Goal: Navigation & Orientation: Find specific page/section

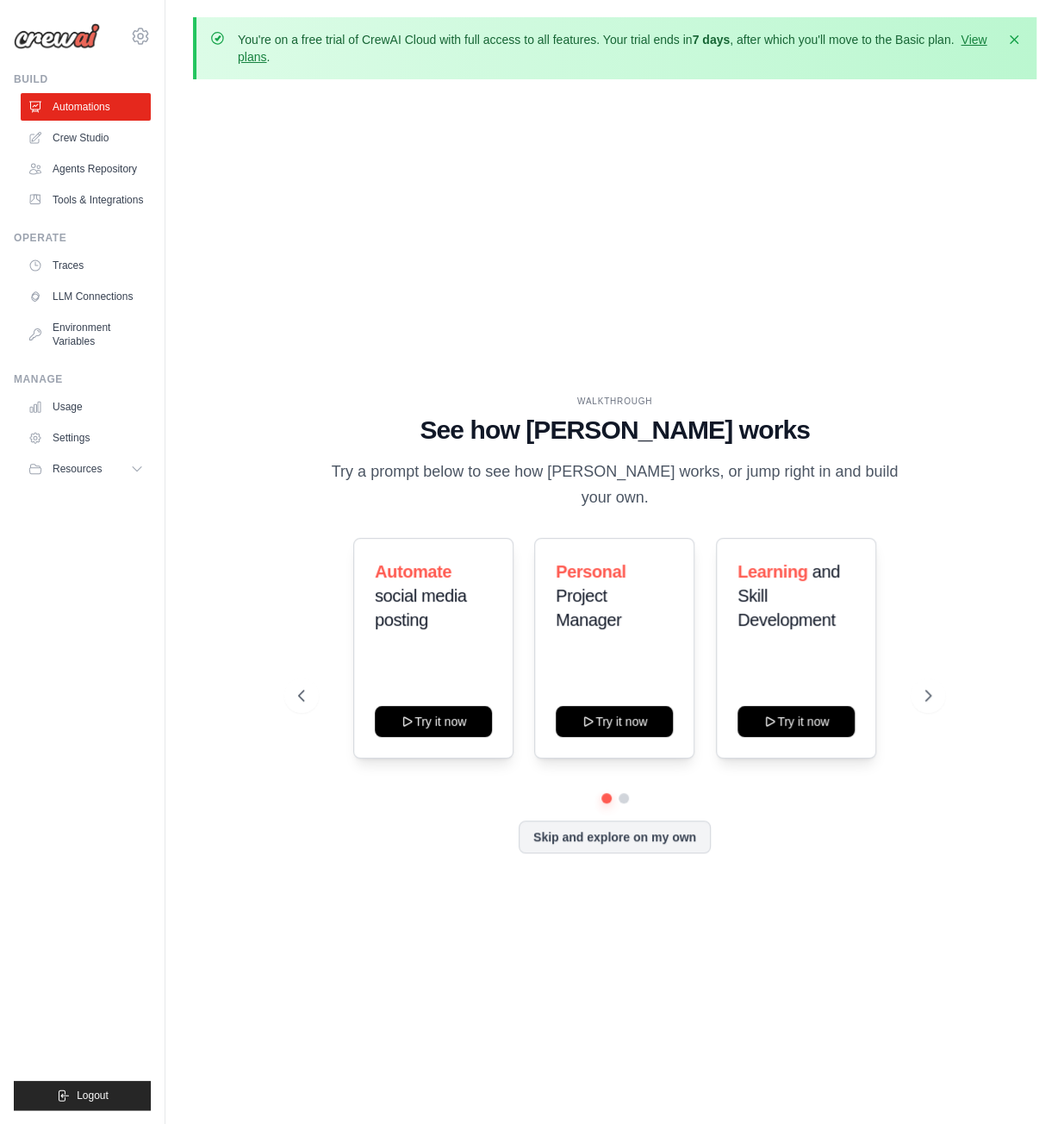
drag, startPoint x: 0, startPoint y: 0, endPoint x: 615, endPoint y: 116, distance: 625.8
click at [615, 116] on div "WALKTHROUGH See how [PERSON_NAME] works Try a prompt below to see how [PERSON_N…" at bounding box center [615, 637] width 844 height 1089
click at [928, 687] on icon at bounding box center [929, 696] width 17 height 17
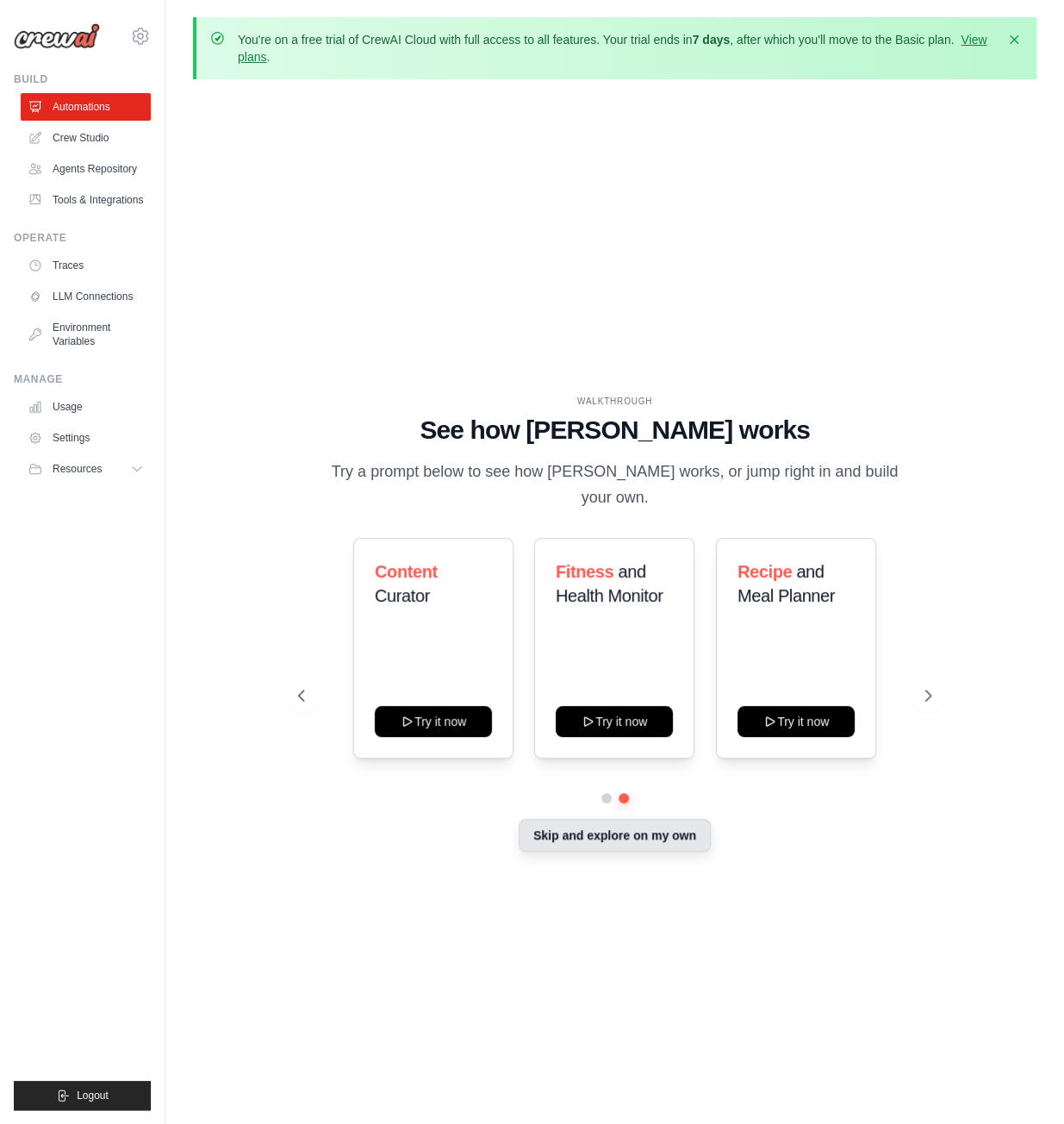
click at [604, 827] on button "Skip and explore on my own" at bounding box center [614, 835] width 192 height 33
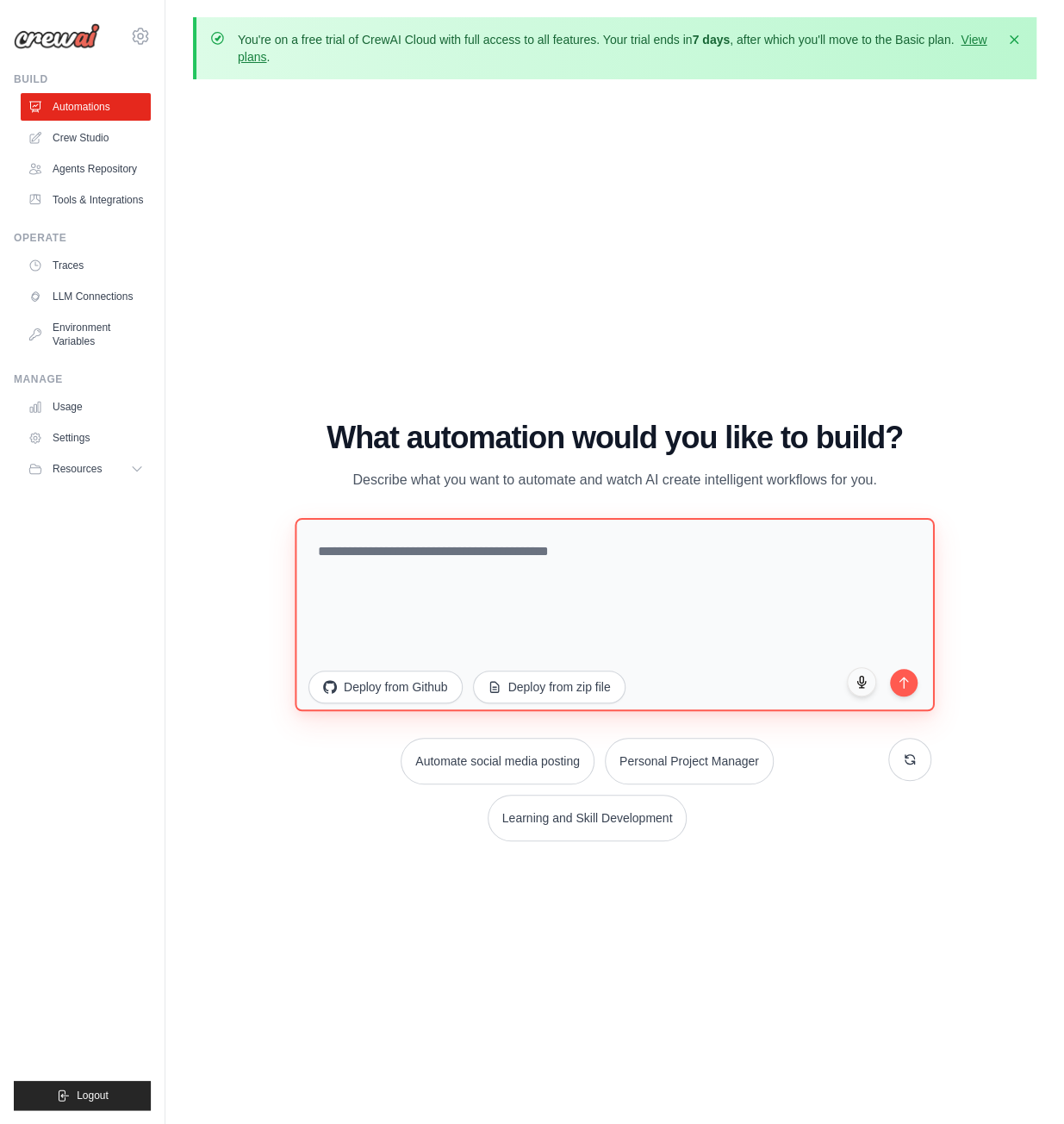
click at [498, 607] on textarea at bounding box center [615, 615] width 640 height 193
click at [97, 131] on link "Crew Studio" at bounding box center [87, 138] width 130 height 28
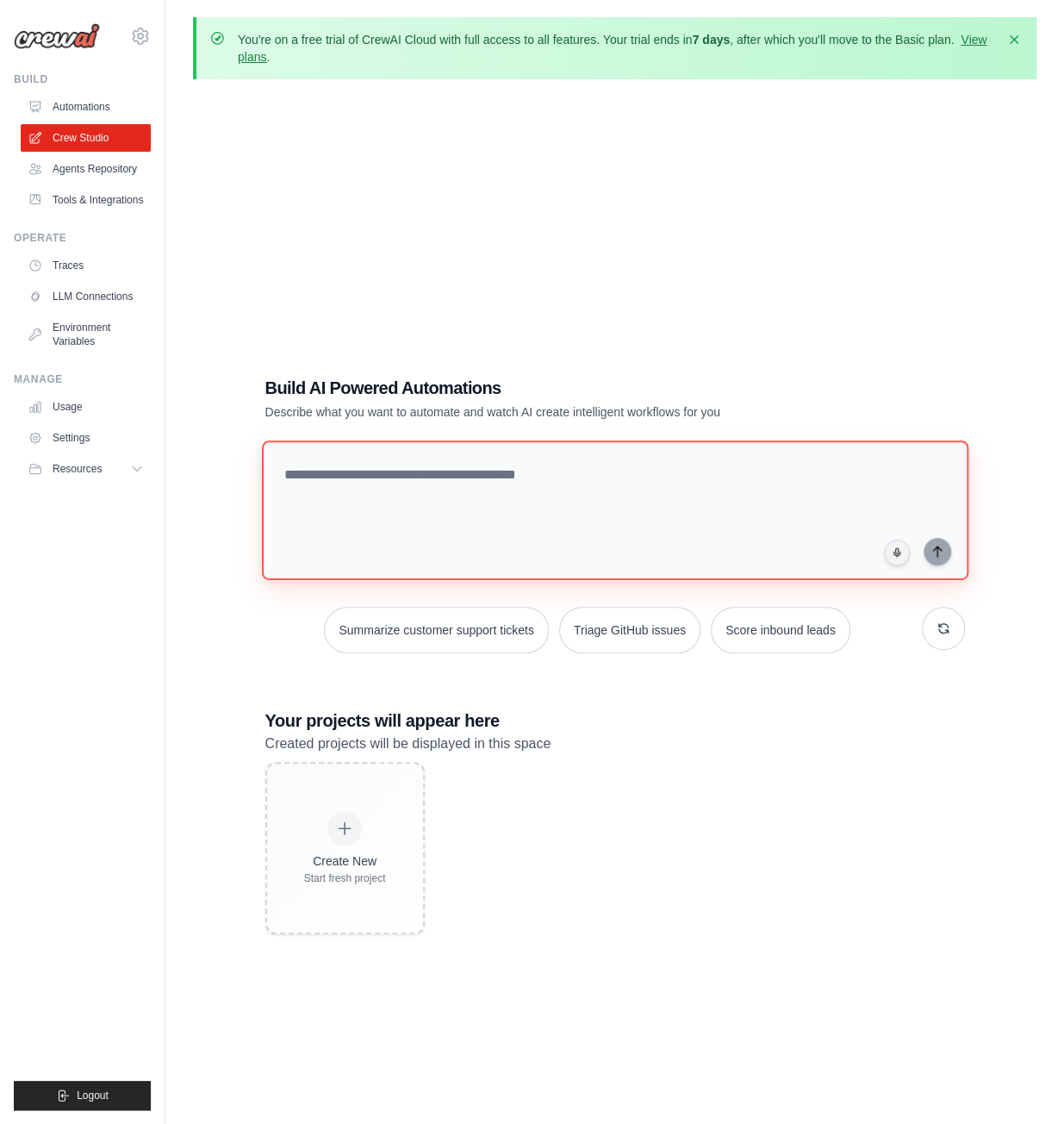
click at [378, 476] on textarea at bounding box center [615, 510] width 706 height 139
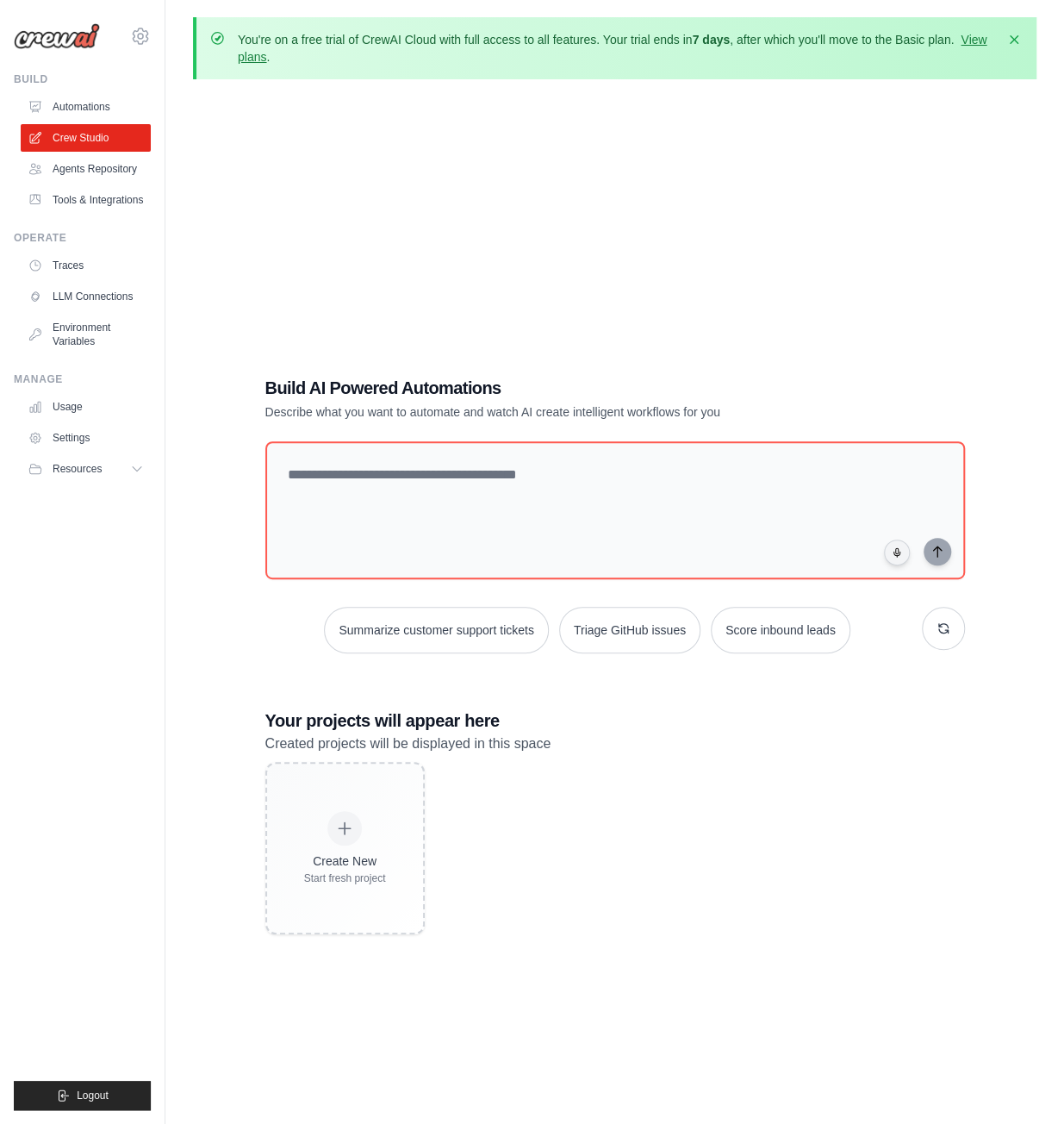
click at [463, 150] on div "Build AI Powered Automations Describe what you want to automate and watch AI cr…" at bounding box center [615, 654] width 844 height 1124
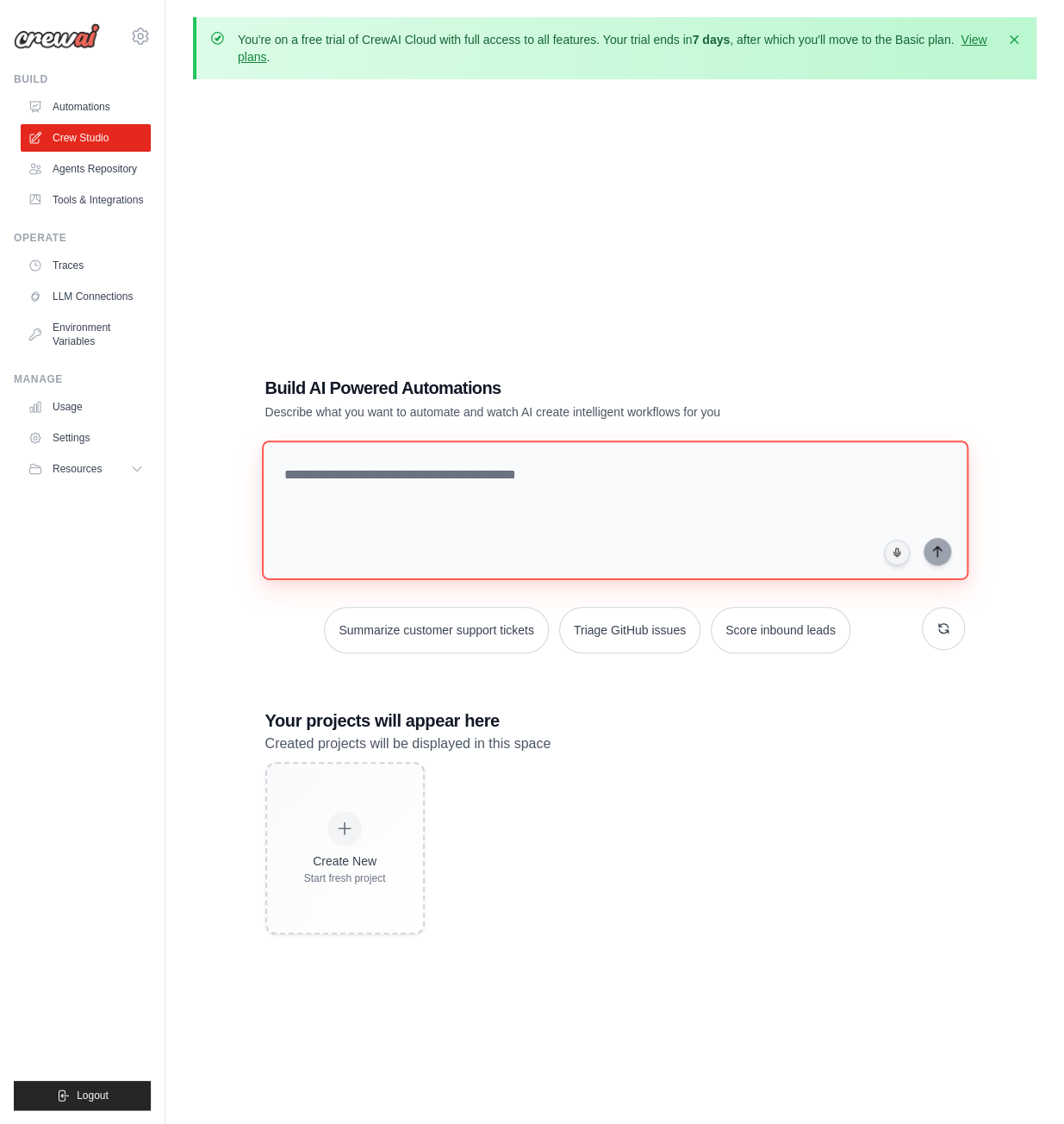
click at [476, 459] on textarea at bounding box center [615, 510] width 706 height 139
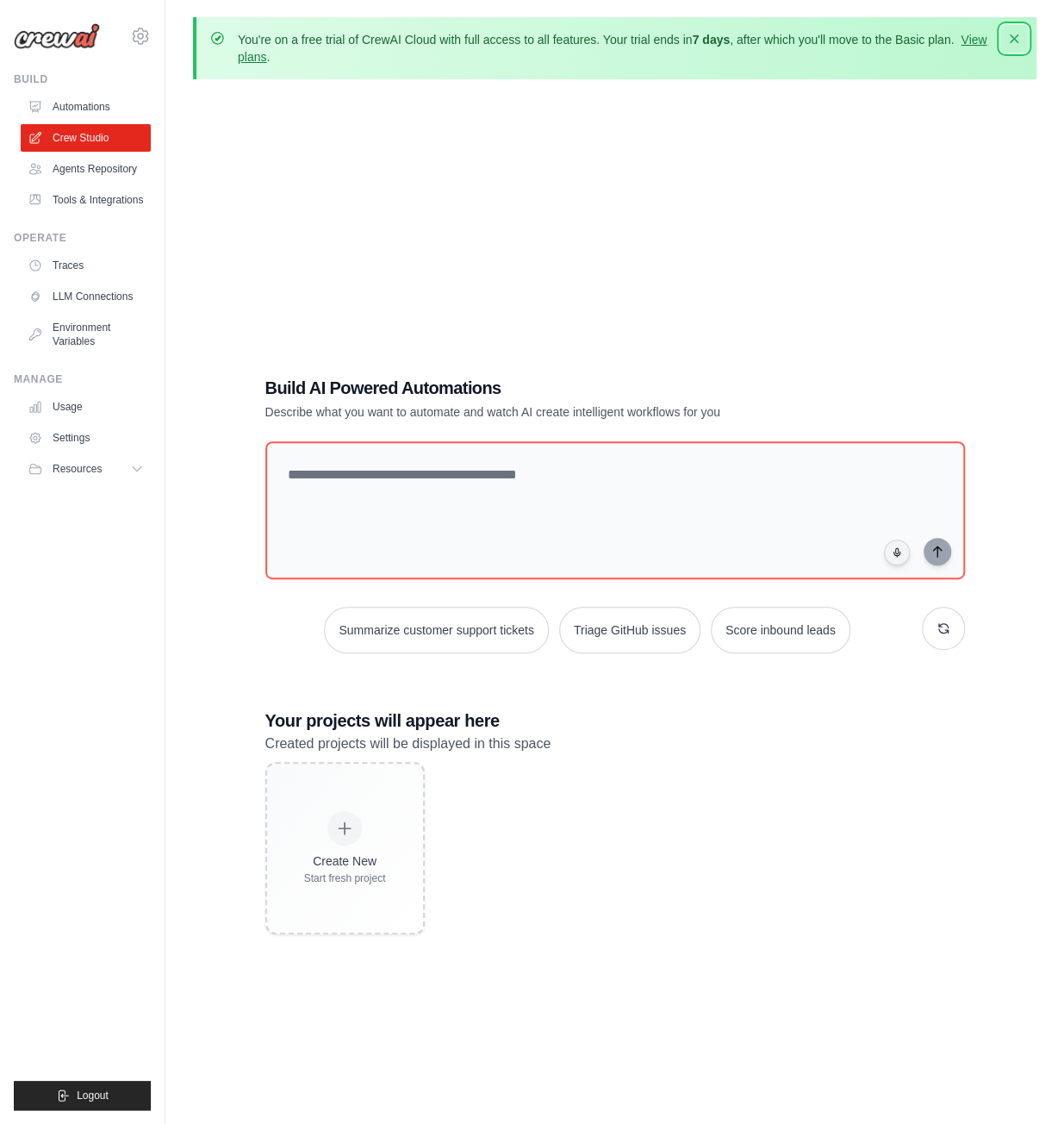
click at [1013, 41] on icon "button" at bounding box center [1014, 39] width 17 height 17
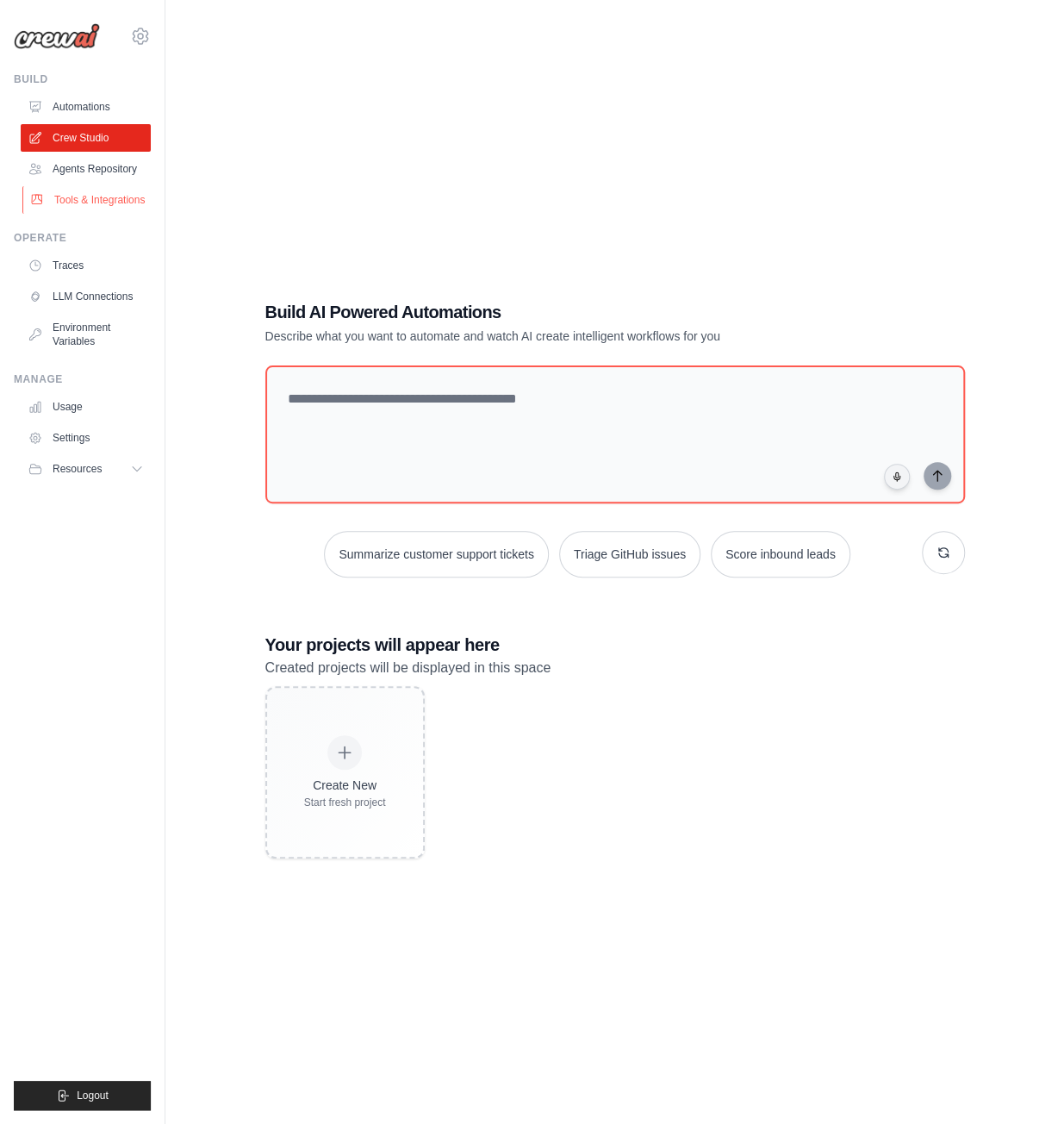
click at [69, 195] on link "Tools & Integrations" at bounding box center [87, 200] width 130 height 28
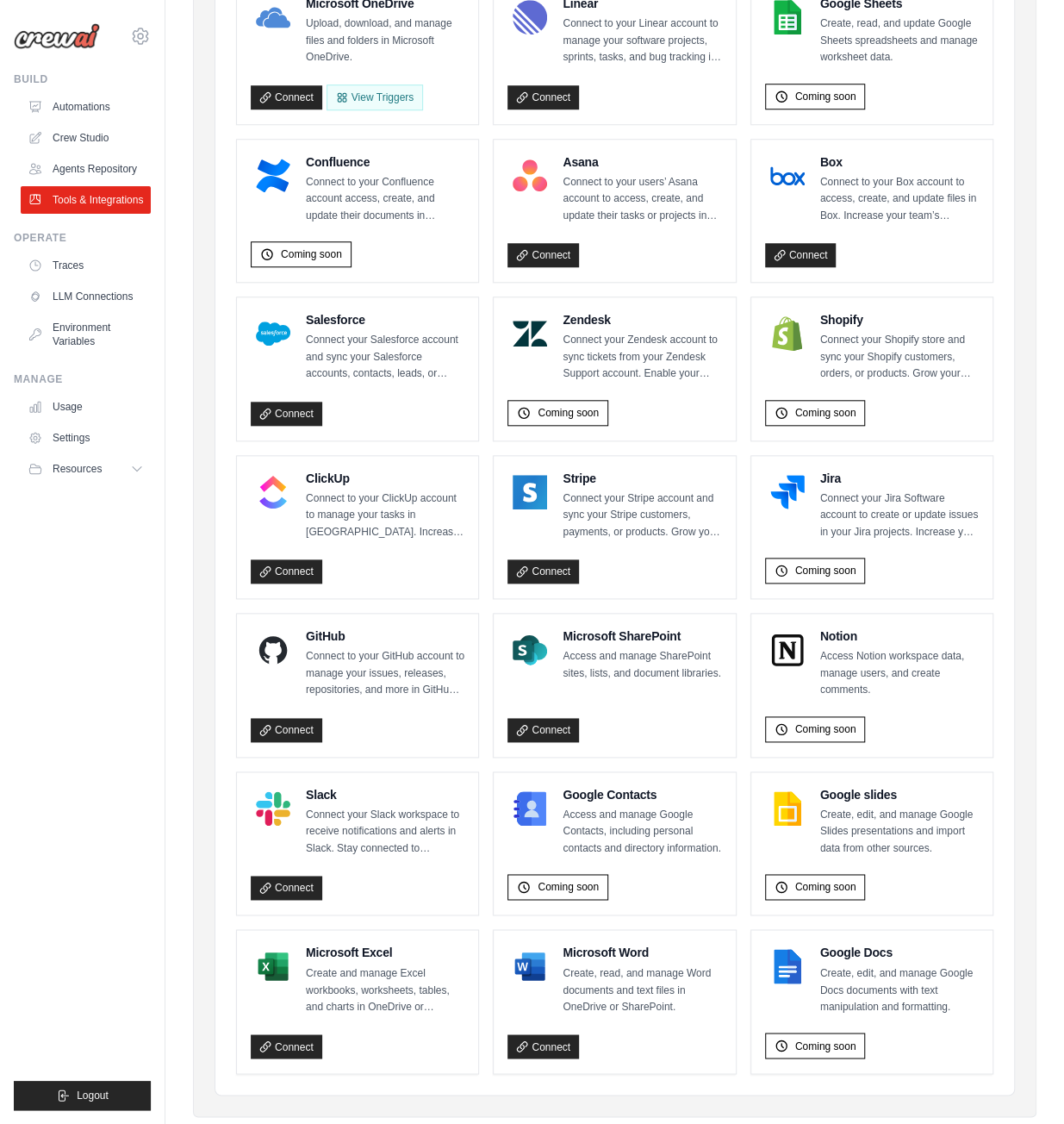
scroll to position [661, 0]
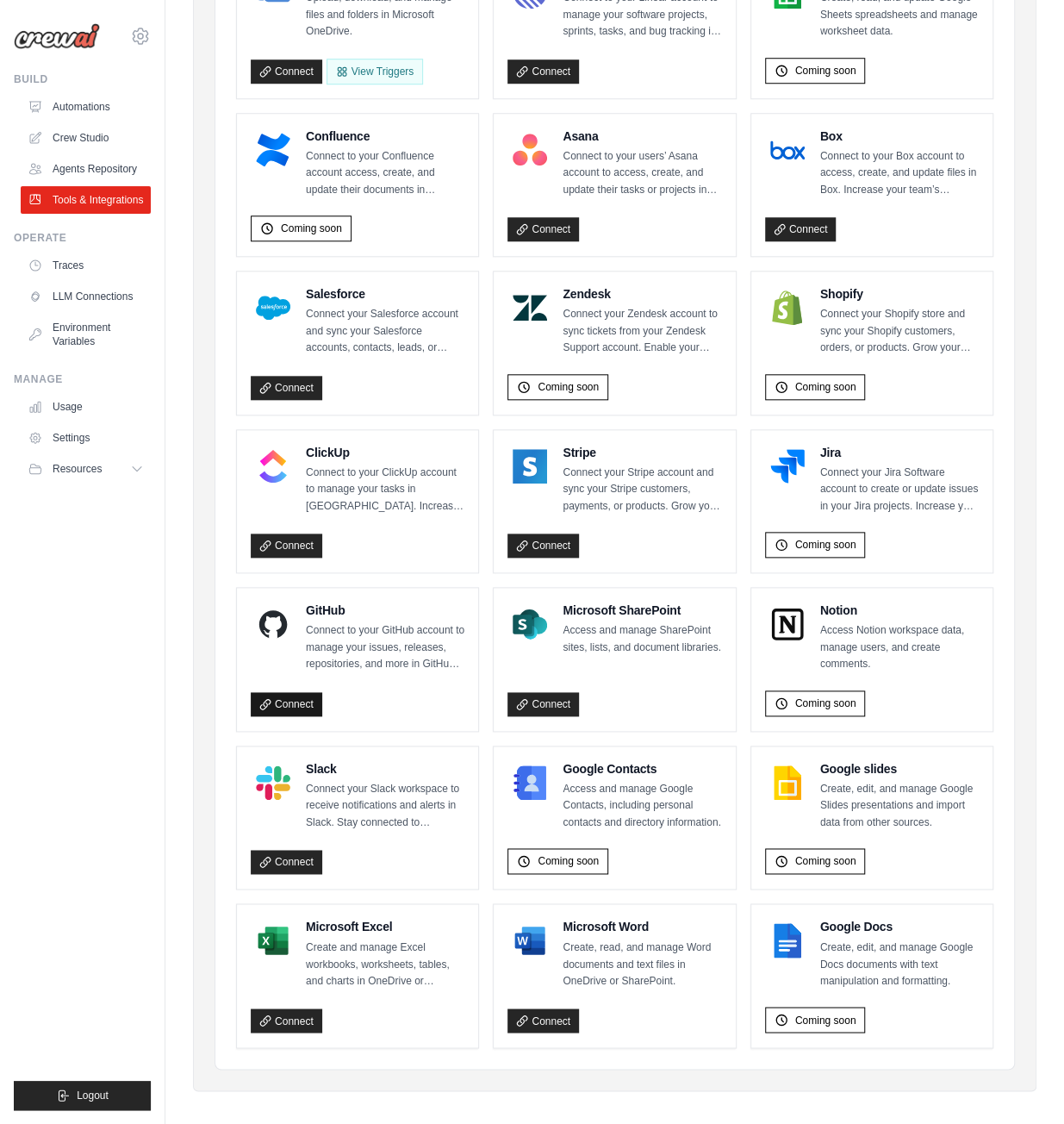
click at [282, 704] on link "Connect" at bounding box center [286, 704] width 72 height 24
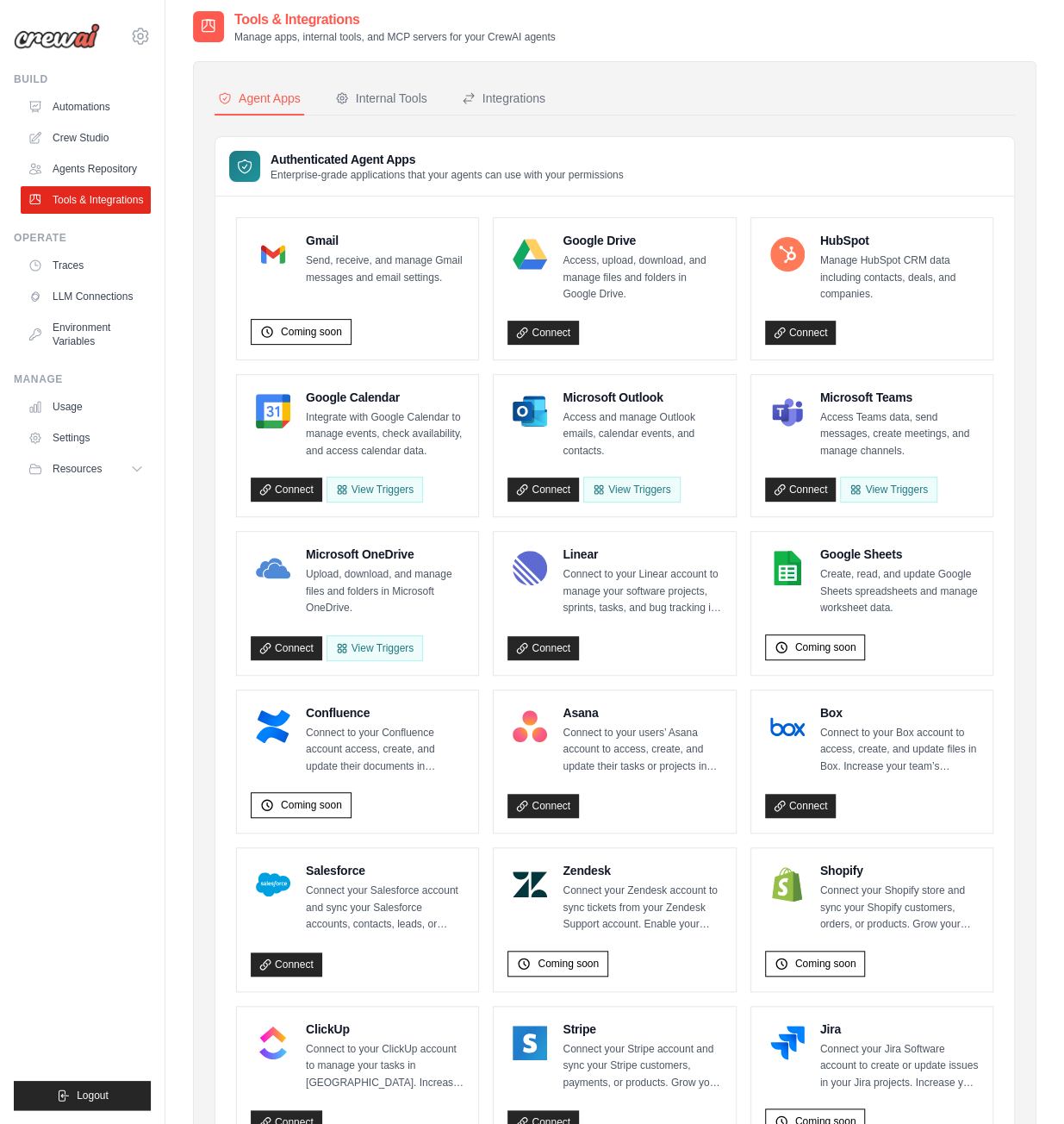
scroll to position [57, 0]
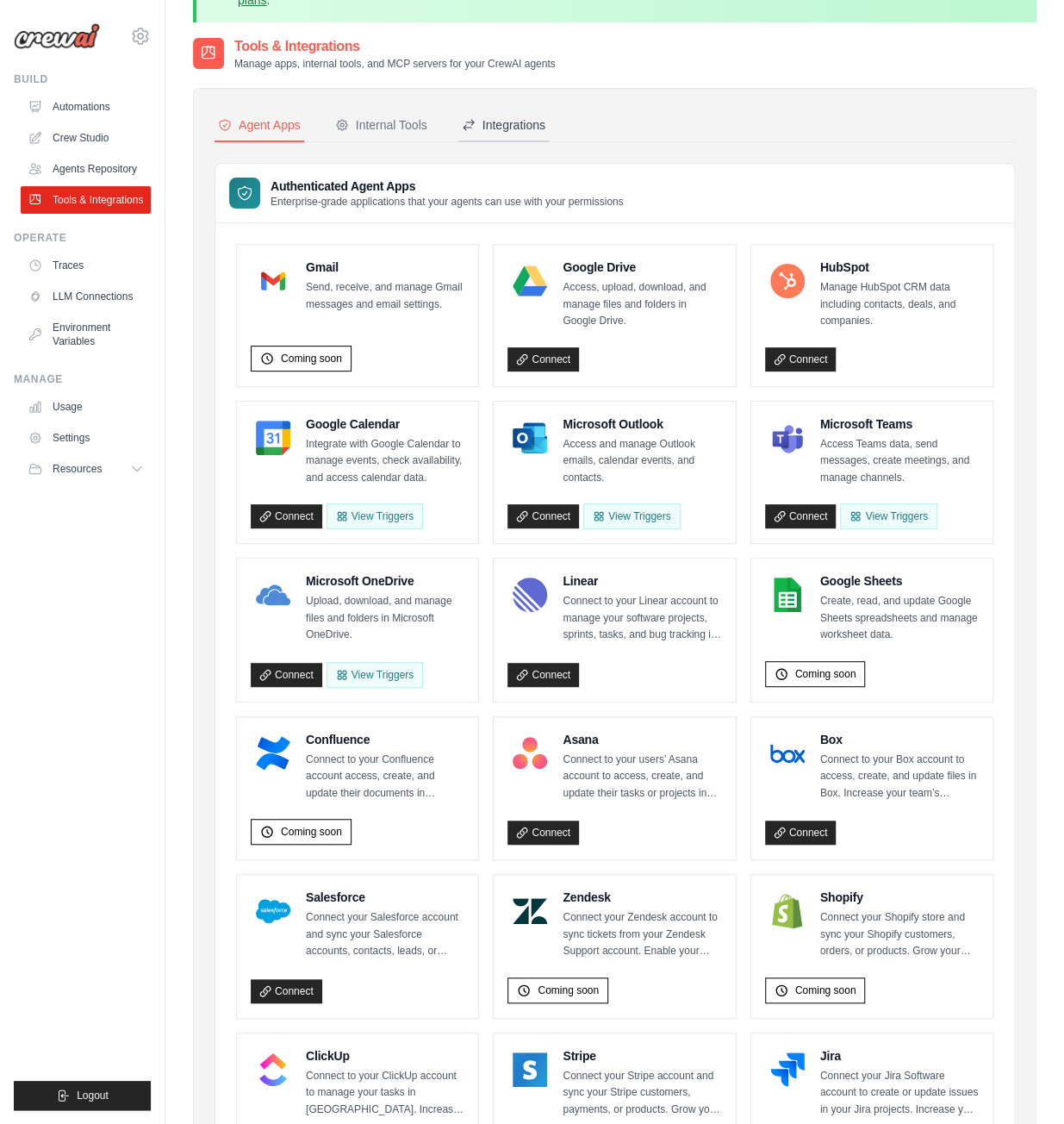
click at [506, 117] on div "Integrations" at bounding box center [504, 125] width 83 height 17
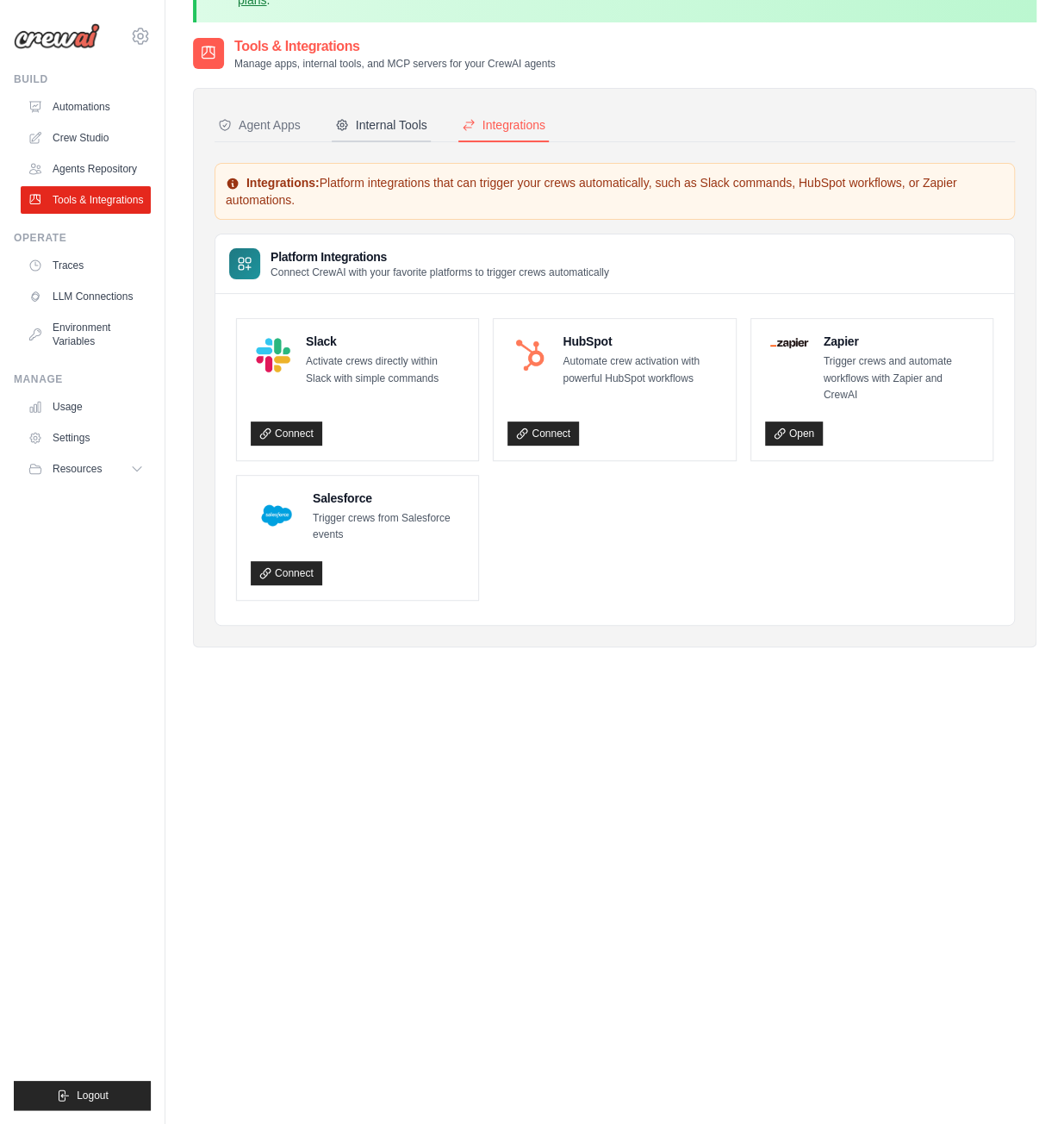
click at [414, 127] on div "Internal Tools" at bounding box center [381, 125] width 93 height 17
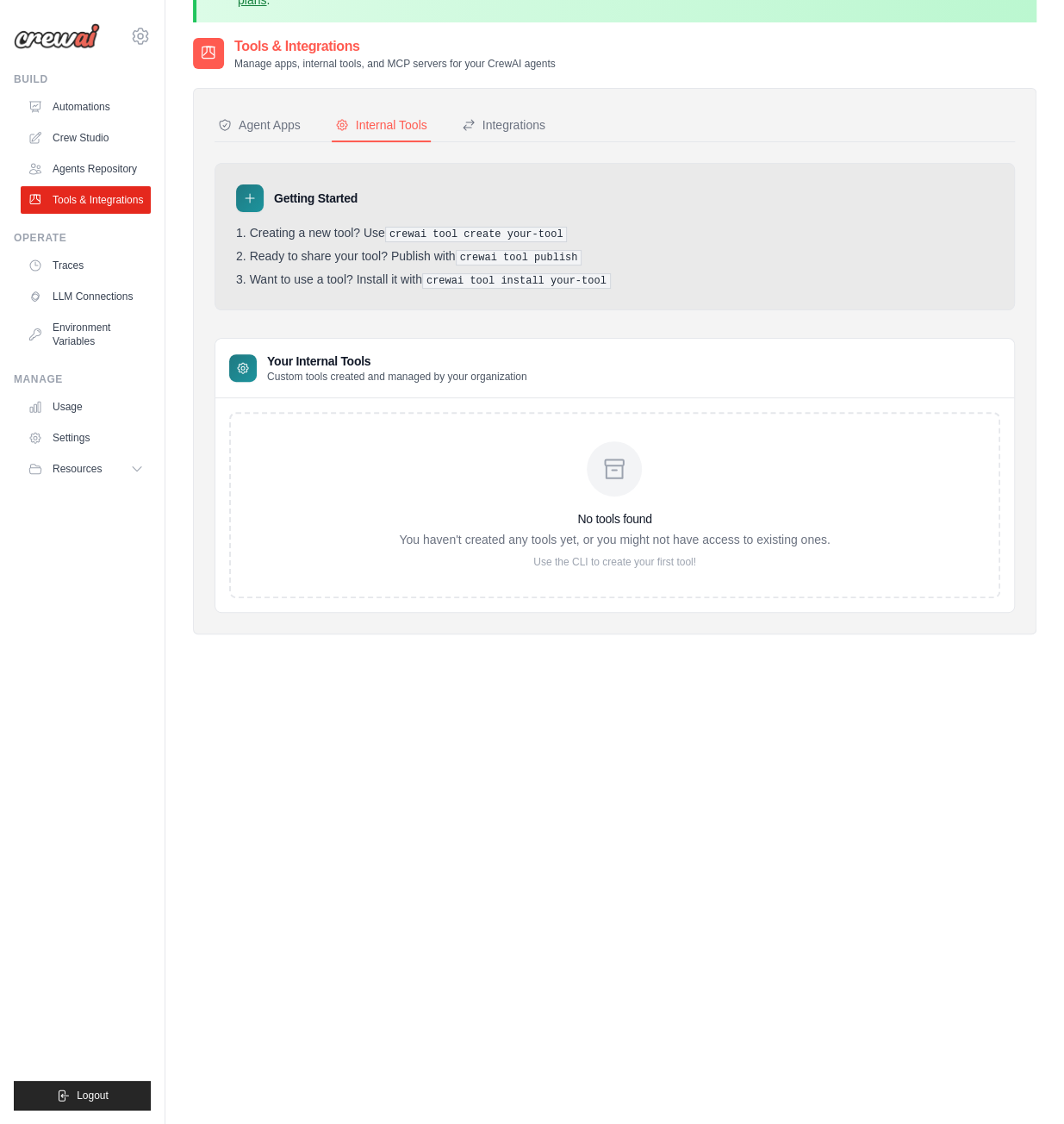
click at [324, 134] on nav "Agent Apps Internal Tools Integrations" at bounding box center [615, 126] width 801 height 33
click at [278, 134] on button "Agent Apps" at bounding box center [260, 126] width 90 height 33
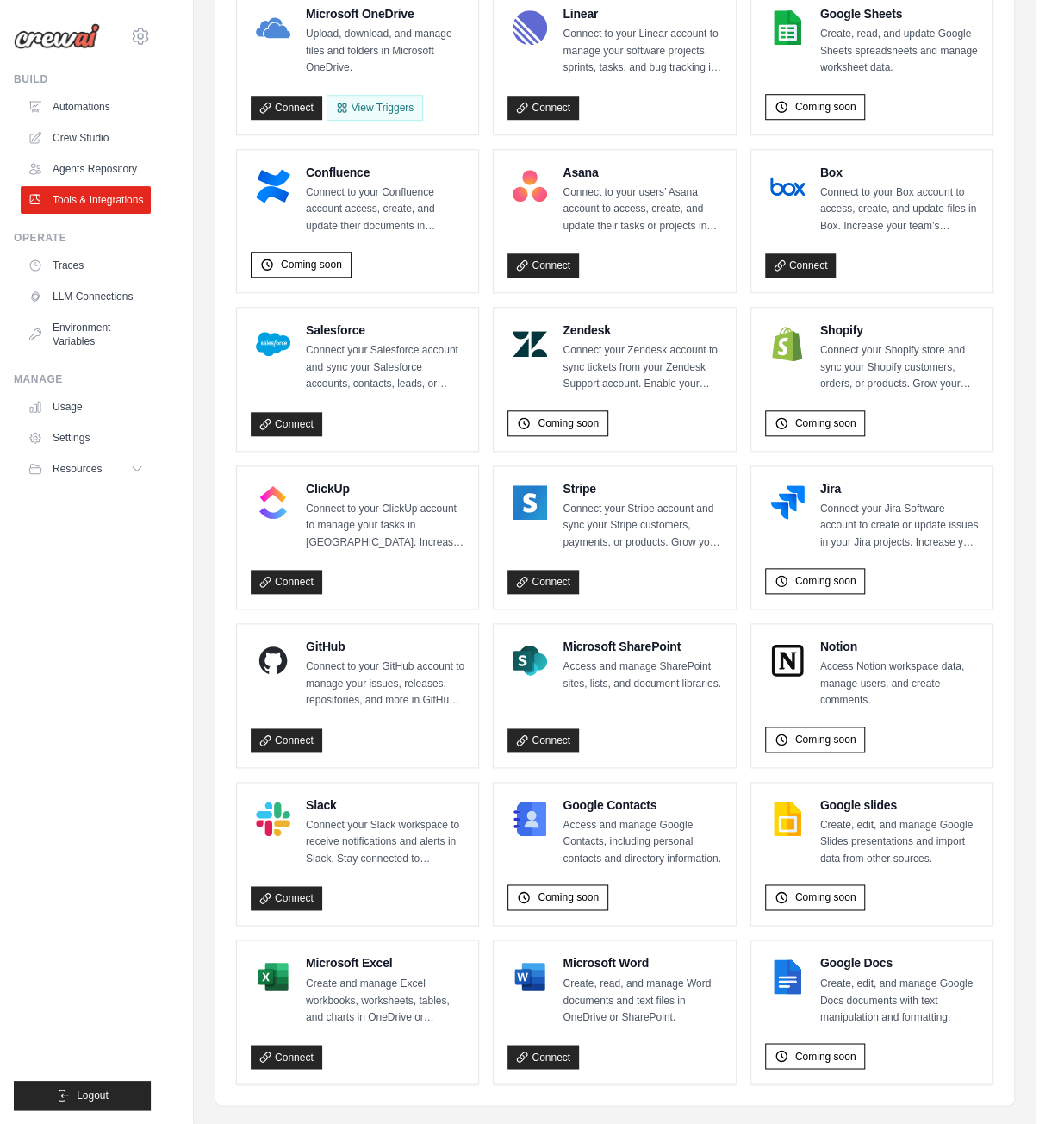
scroll to position [661, 0]
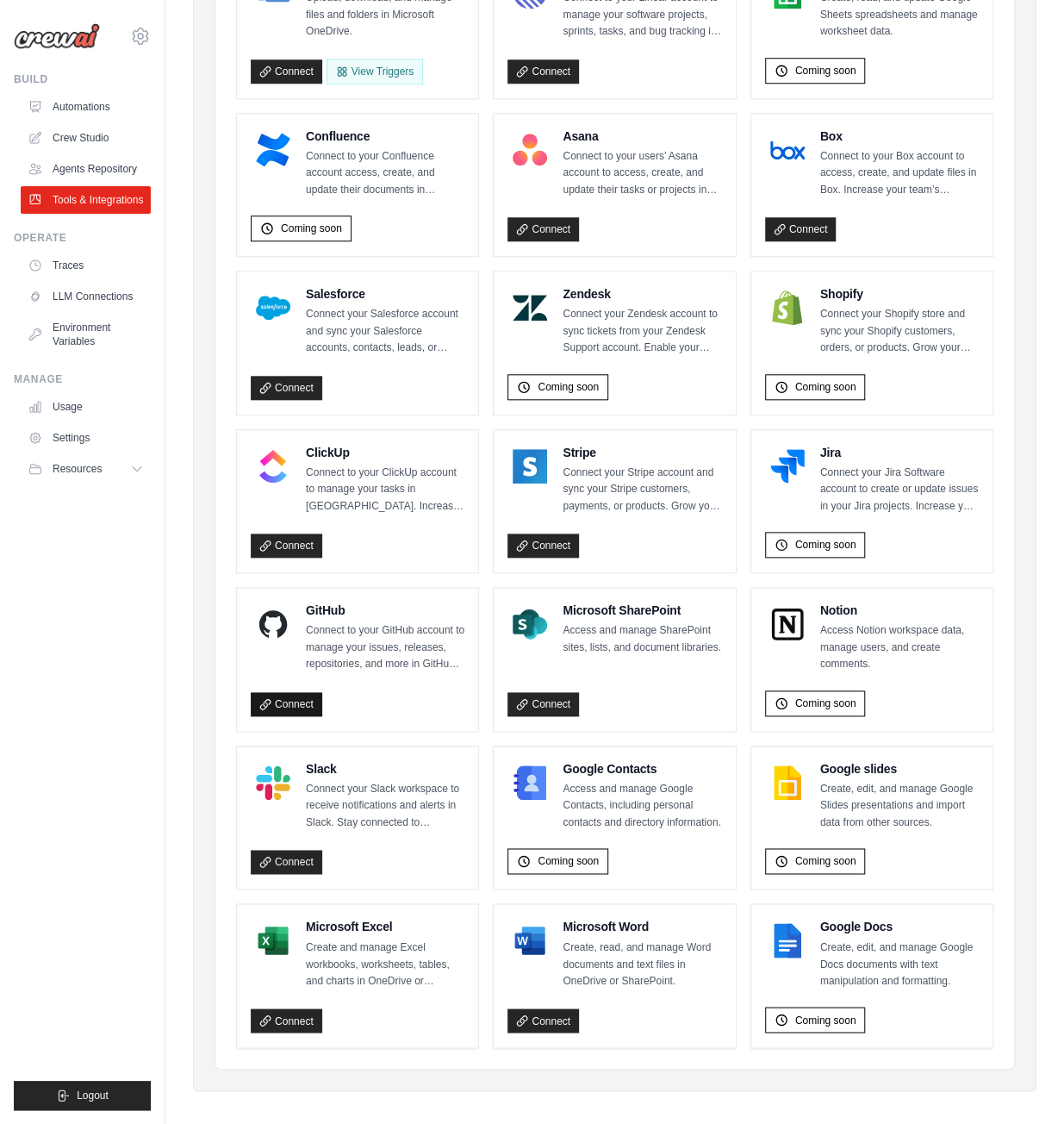
click at [304, 696] on link "Connect" at bounding box center [286, 704] width 72 height 24
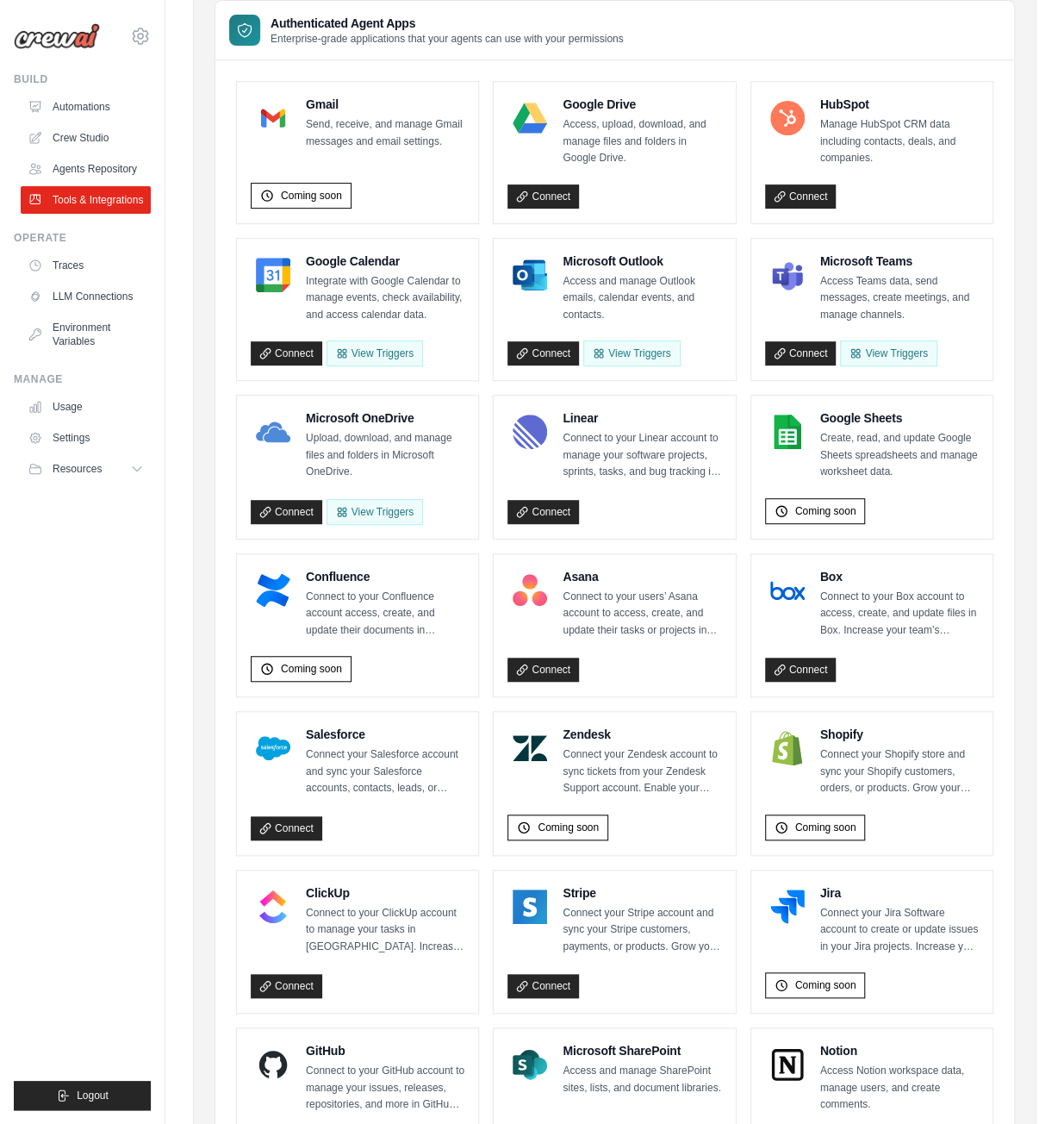
scroll to position [143, 0]
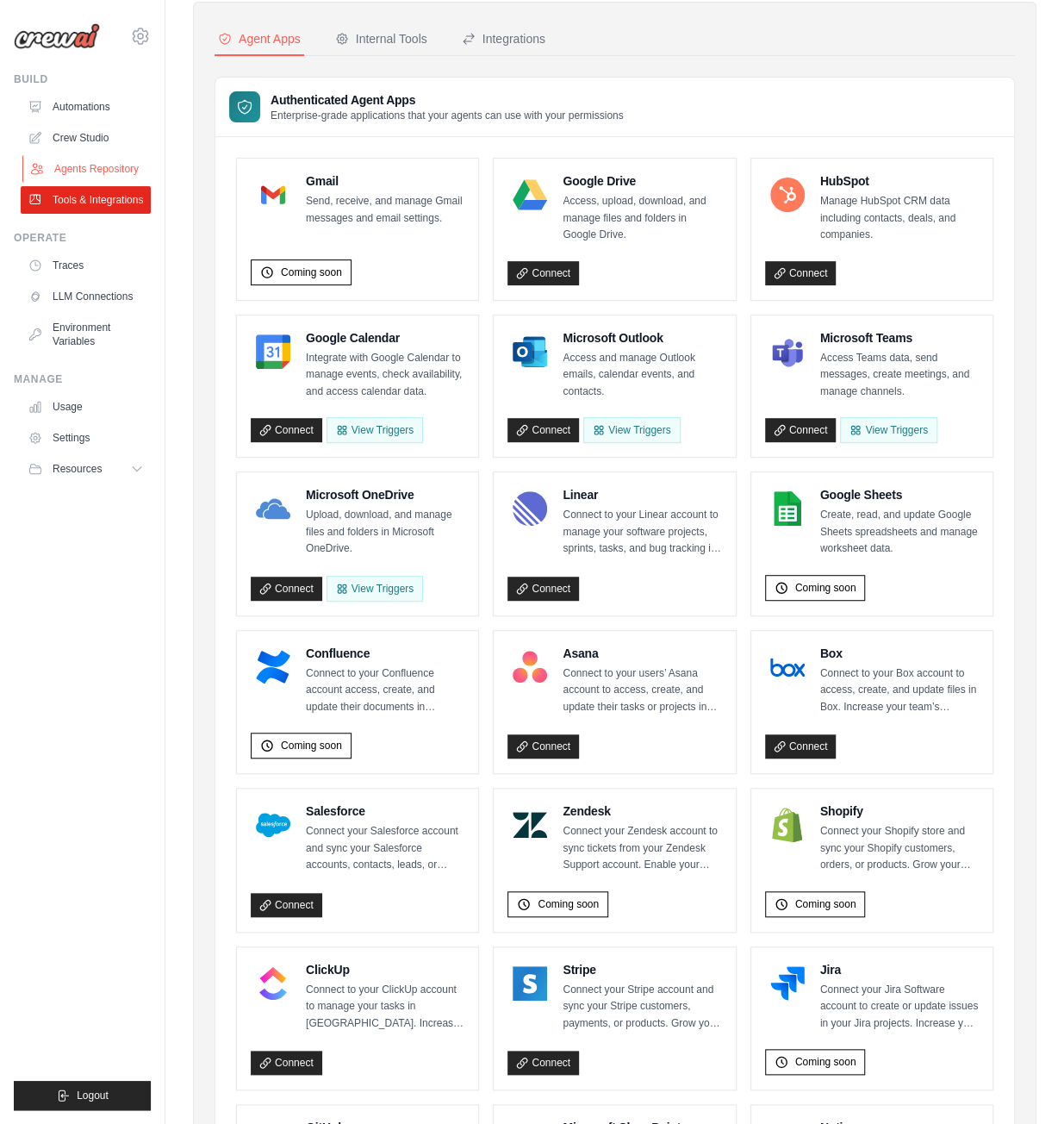
click at [109, 166] on link "Agents Repository" at bounding box center [87, 169] width 130 height 28
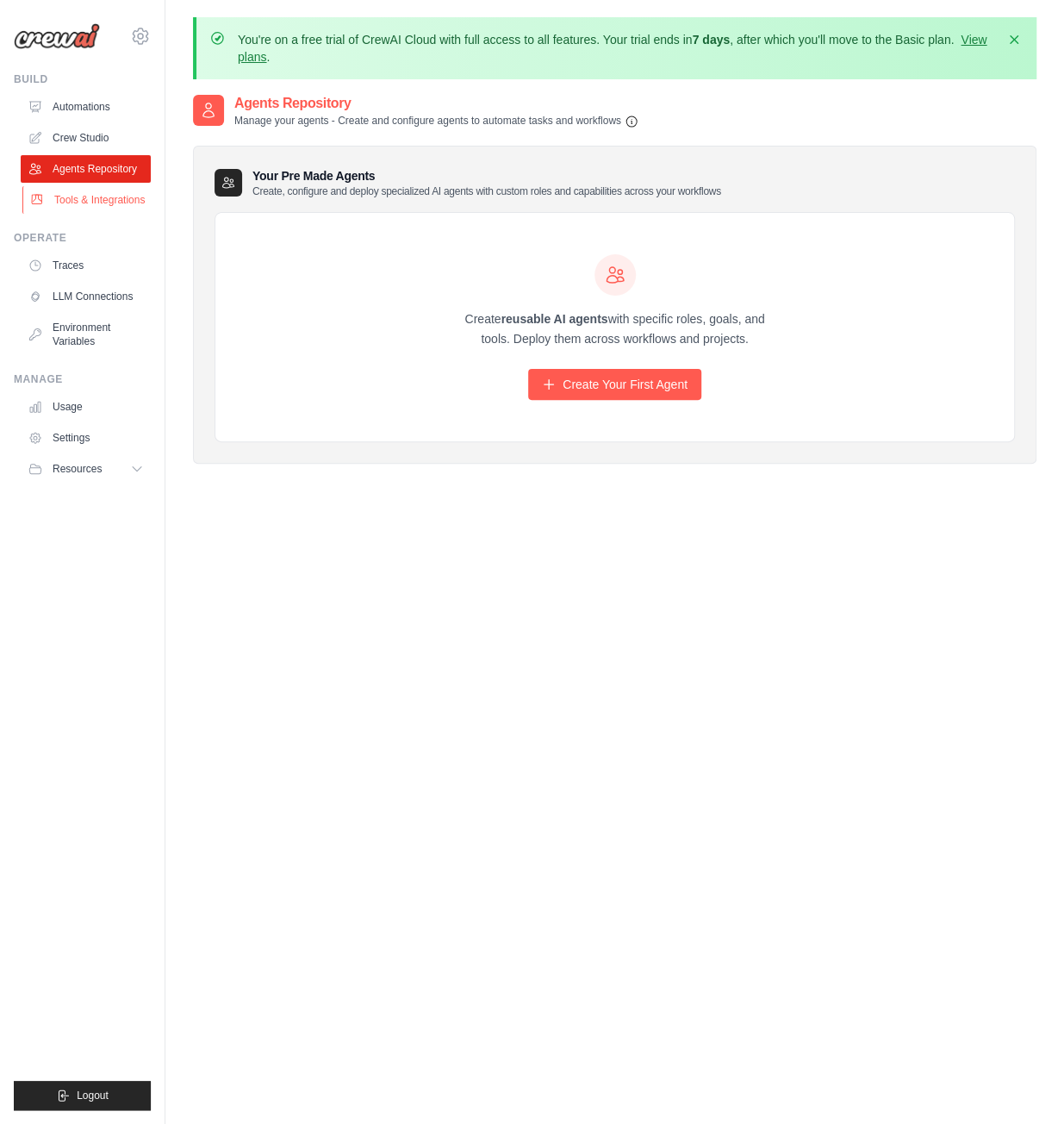
click at [119, 187] on link "Tools & Integrations" at bounding box center [87, 200] width 130 height 28
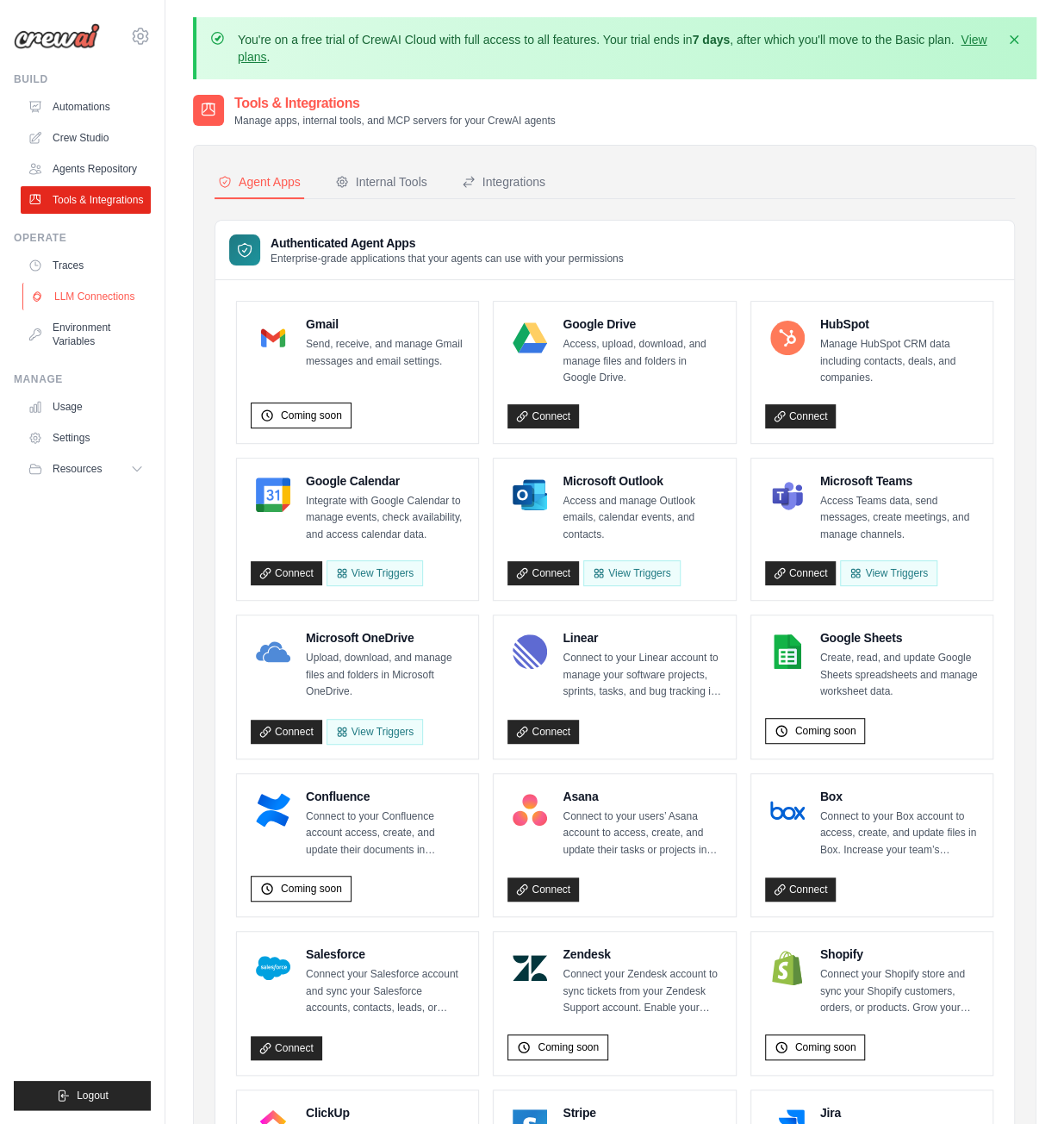
click at [105, 289] on link "LLM Connections" at bounding box center [87, 296] width 130 height 28
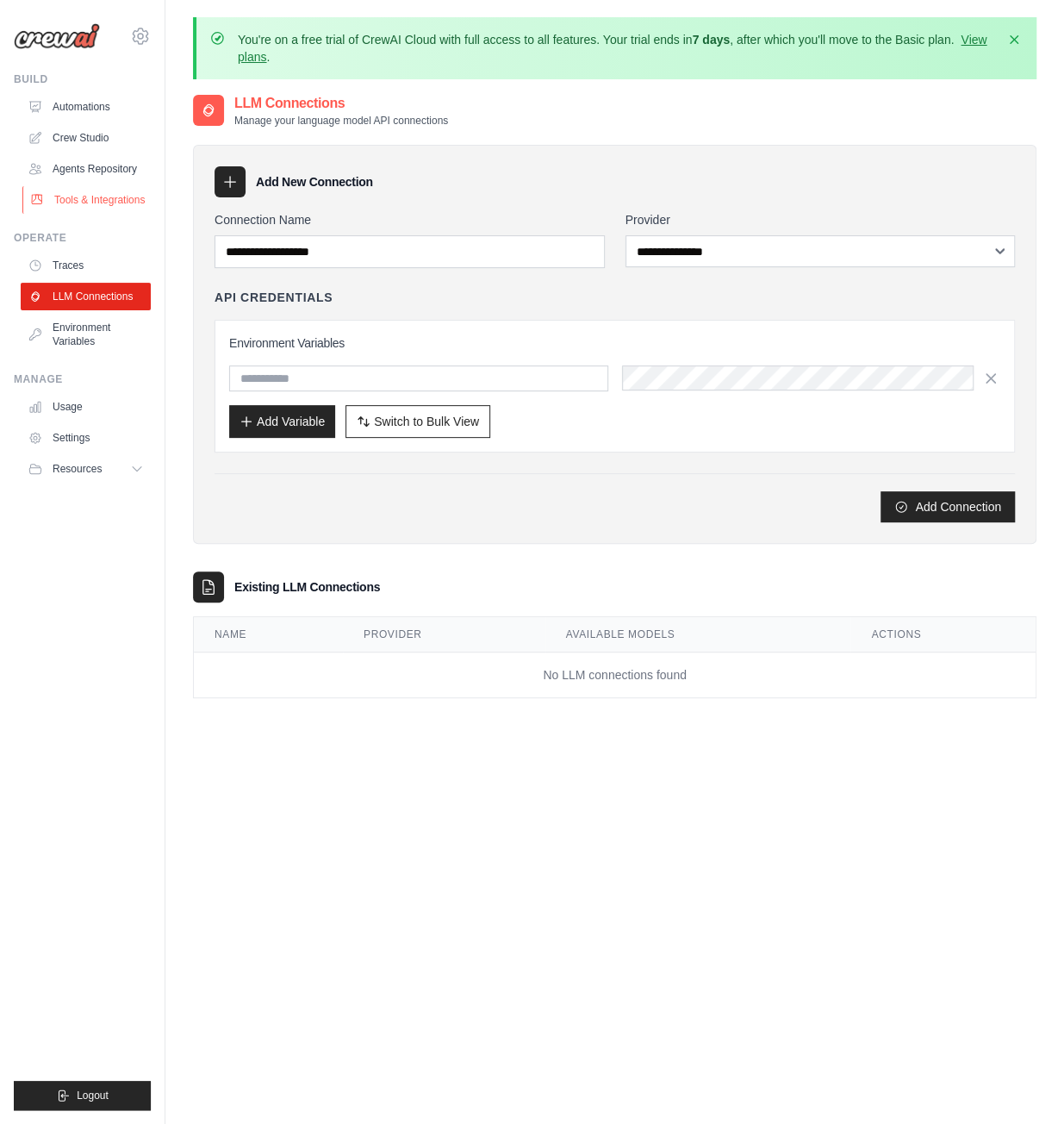
click at [88, 197] on link "Tools & Integrations" at bounding box center [87, 200] width 130 height 28
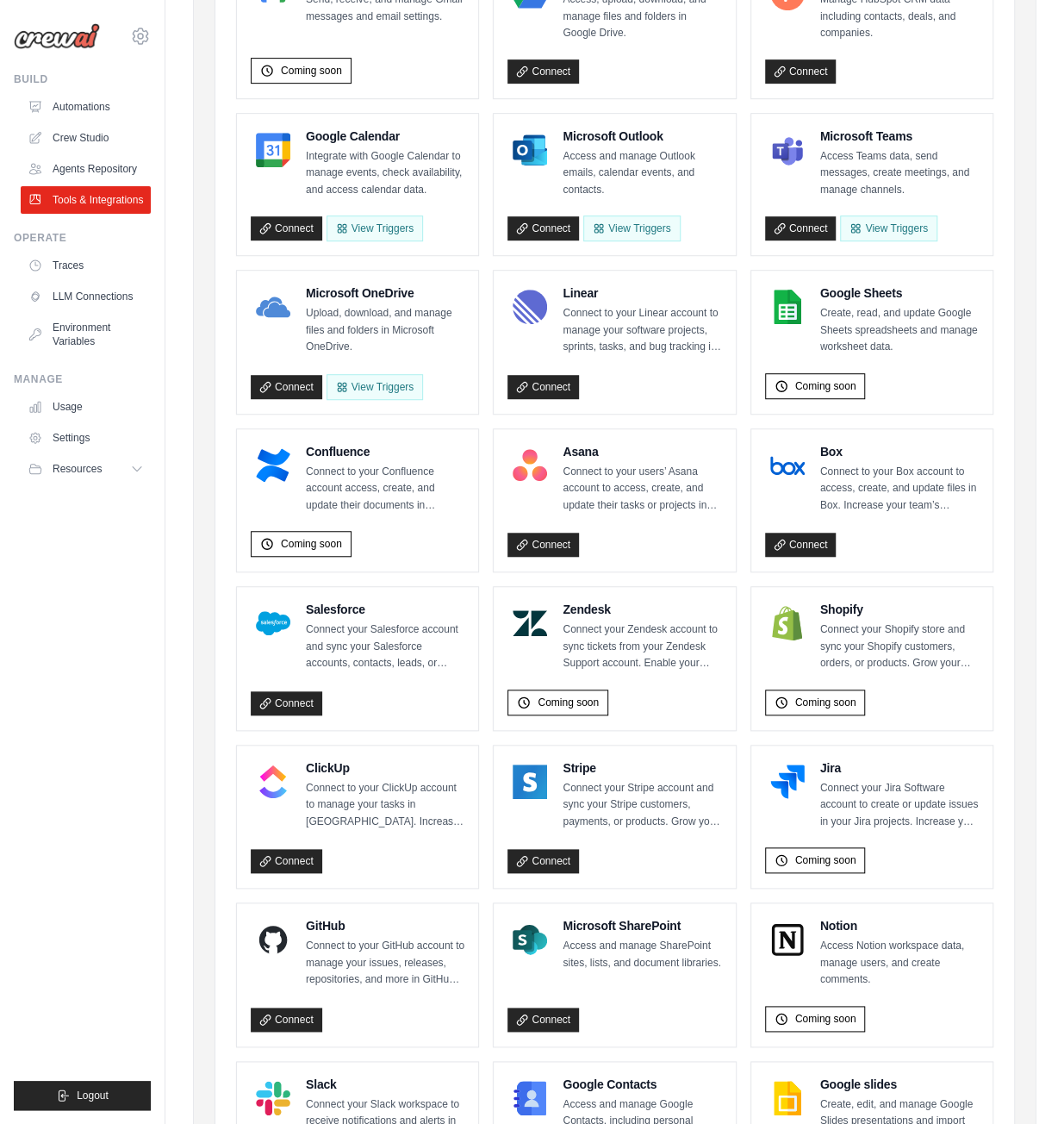
scroll to position [661, 0]
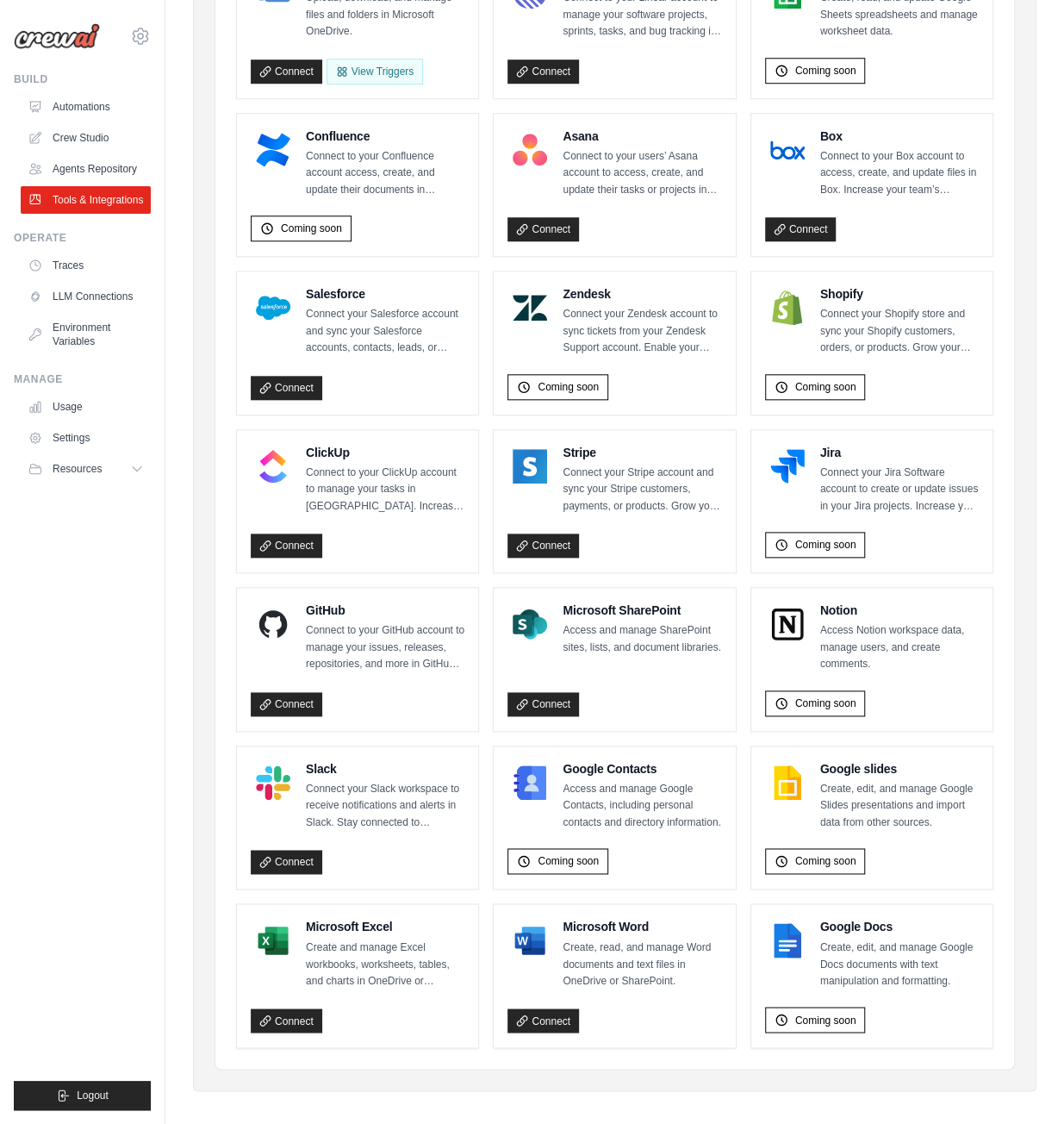
click at [659, 514] on div "Stripe Connect your Stripe account and sync your Stripe customers, payments, or…" at bounding box center [614, 502] width 214 height 116
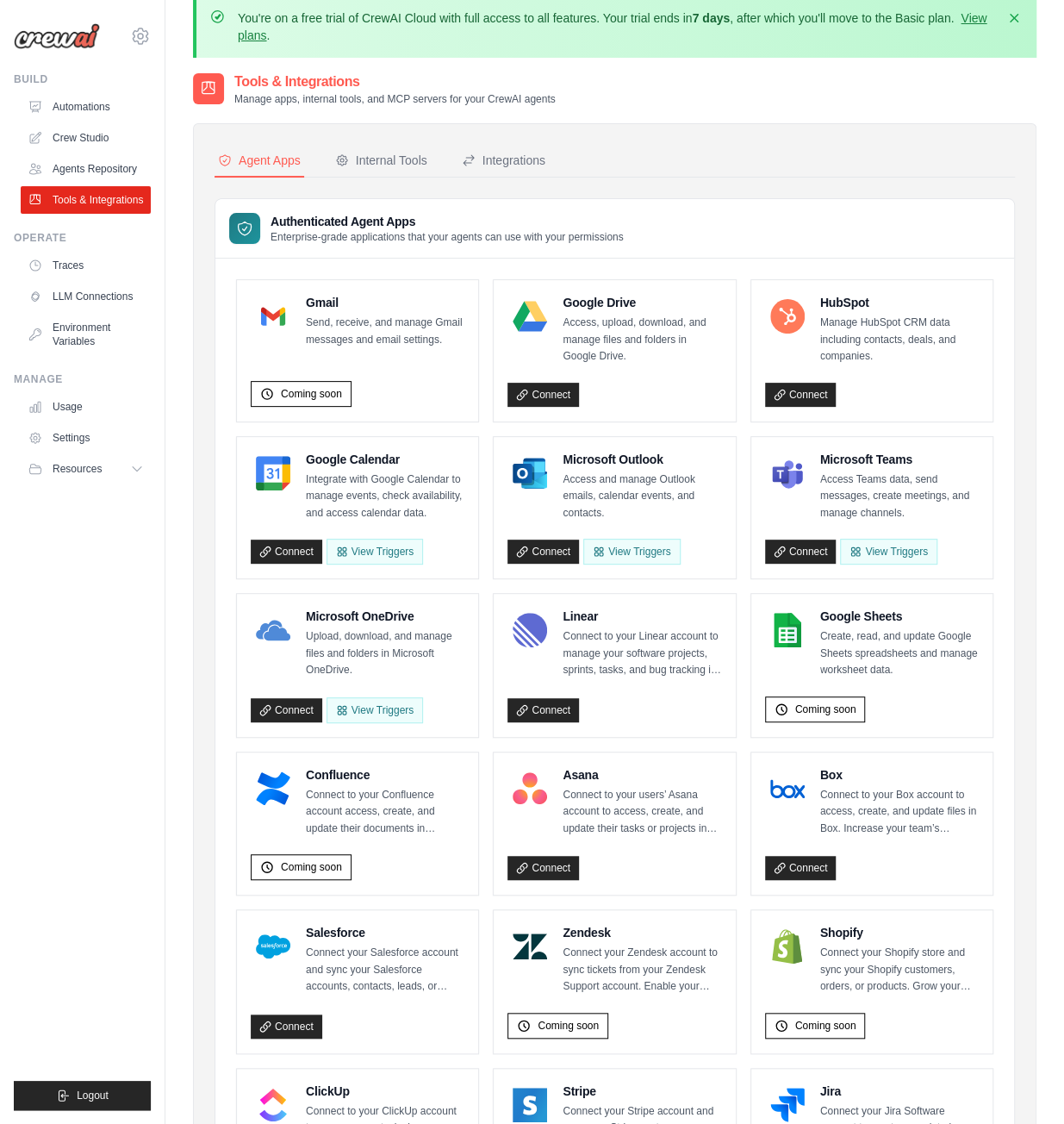
scroll to position [0, 0]
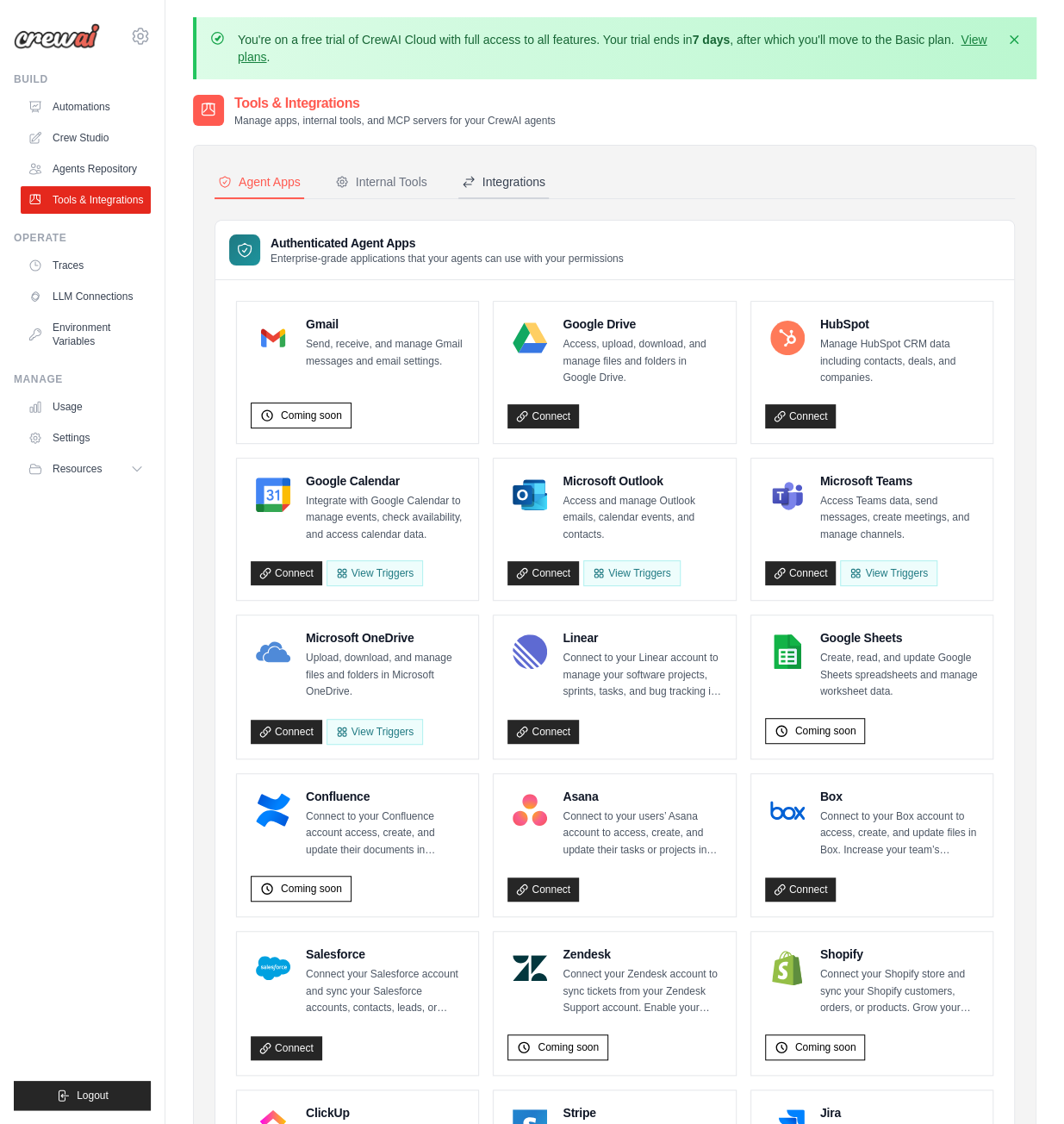
click at [529, 173] on div "Integrations" at bounding box center [504, 182] width 83 height 17
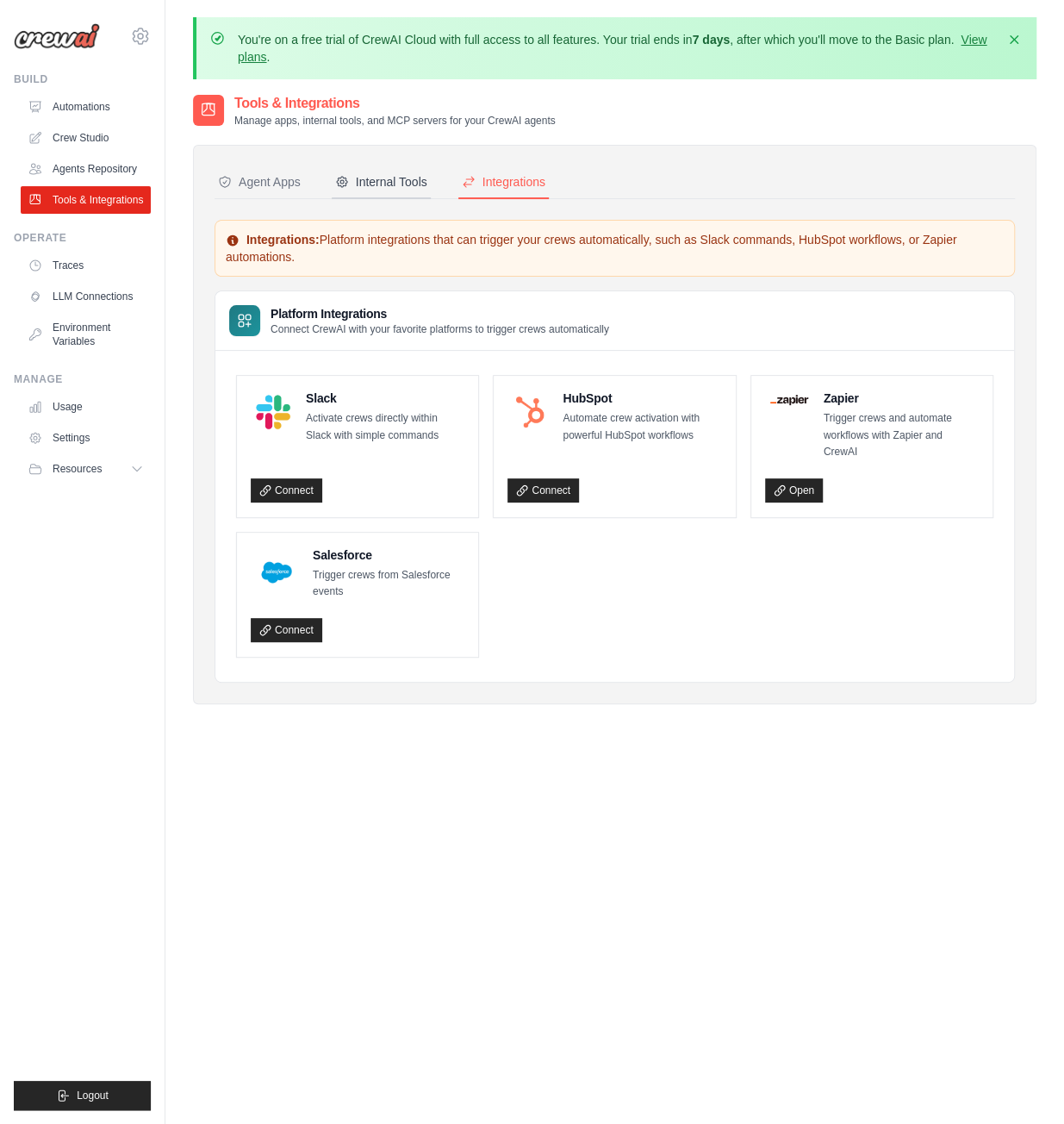
click at [419, 182] on div "Internal Tools" at bounding box center [381, 182] width 93 height 17
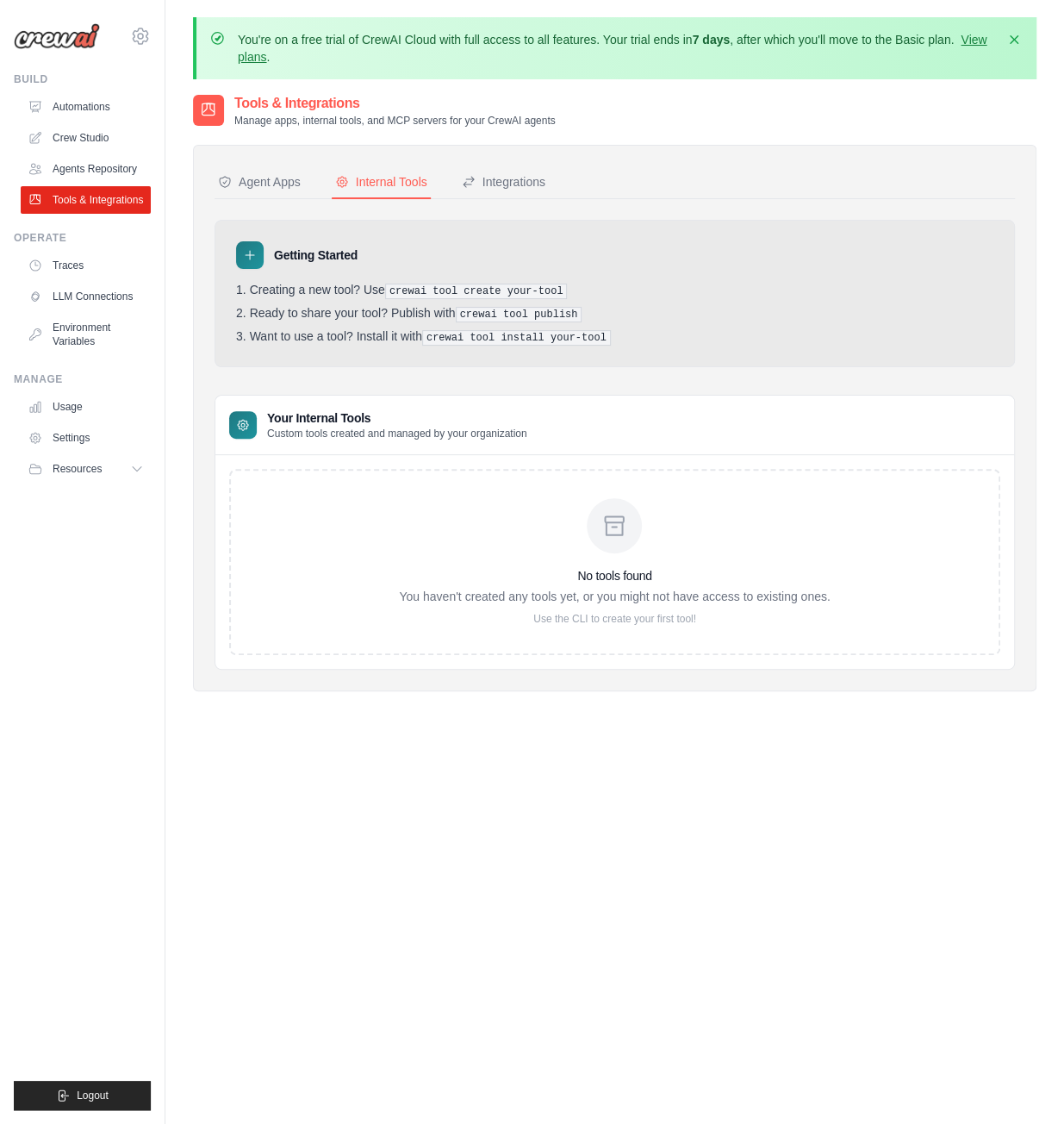
drag, startPoint x: 625, startPoint y: 540, endPoint x: 616, endPoint y: 532, distance: 12.0
click at [618, 533] on div at bounding box center [615, 526] width 55 height 55
click at [615, 530] on icon at bounding box center [615, 526] width 28 height 28
click at [273, 175] on div "Agent Apps" at bounding box center [260, 182] width 83 height 17
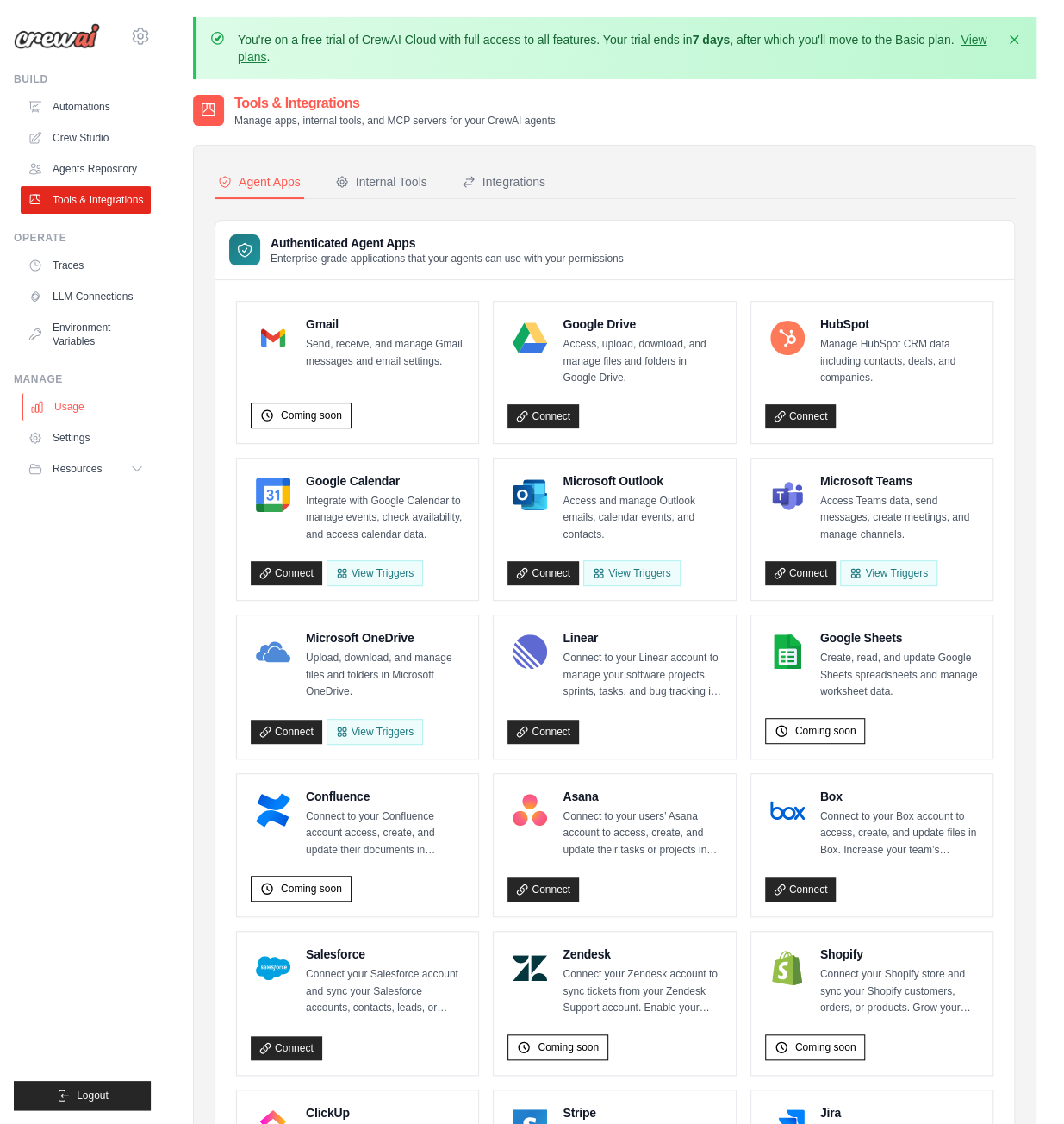
click at [87, 399] on link "Usage" at bounding box center [87, 406] width 130 height 28
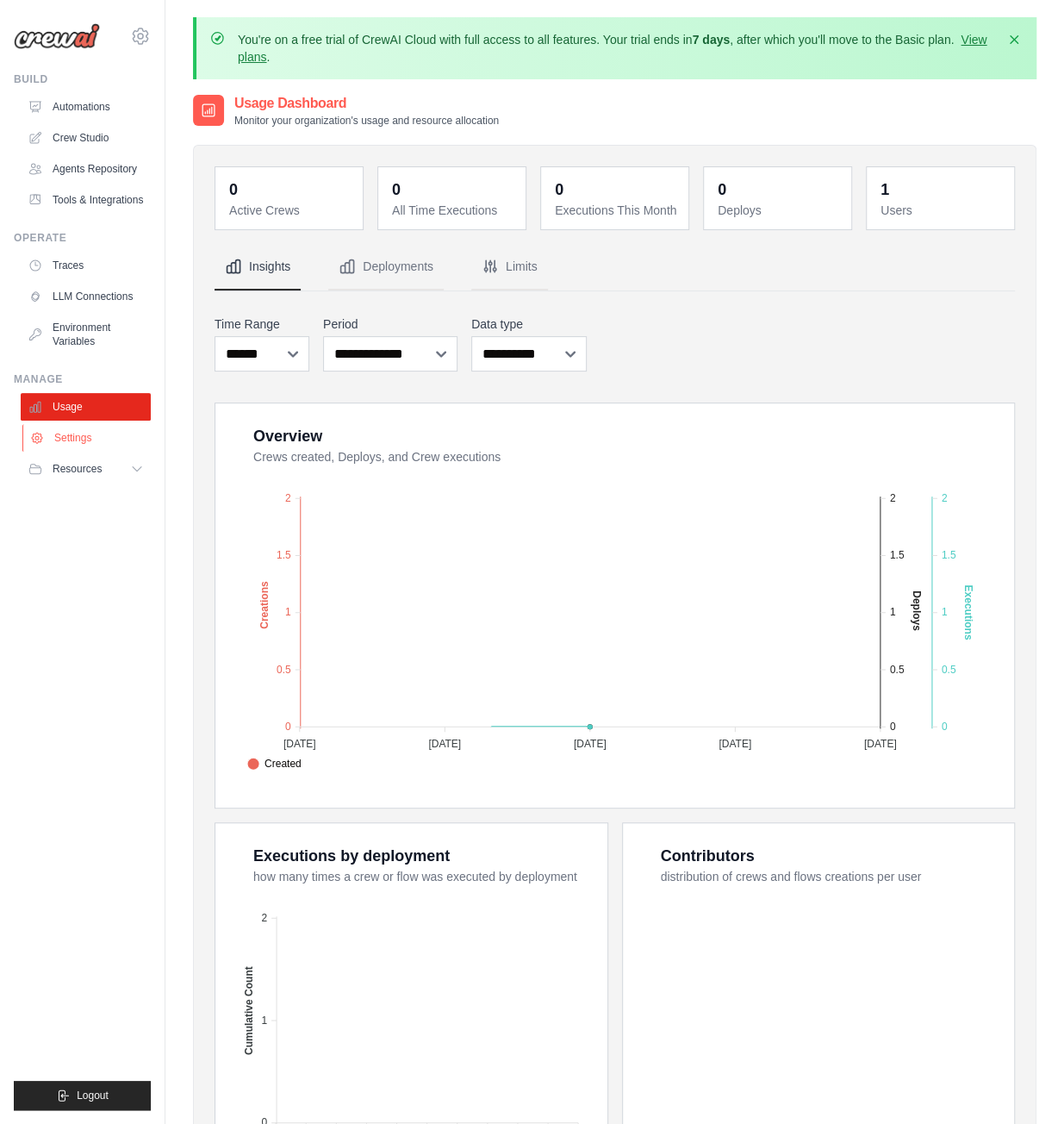
click at [90, 434] on link "Settings" at bounding box center [87, 438] width 130 height 28
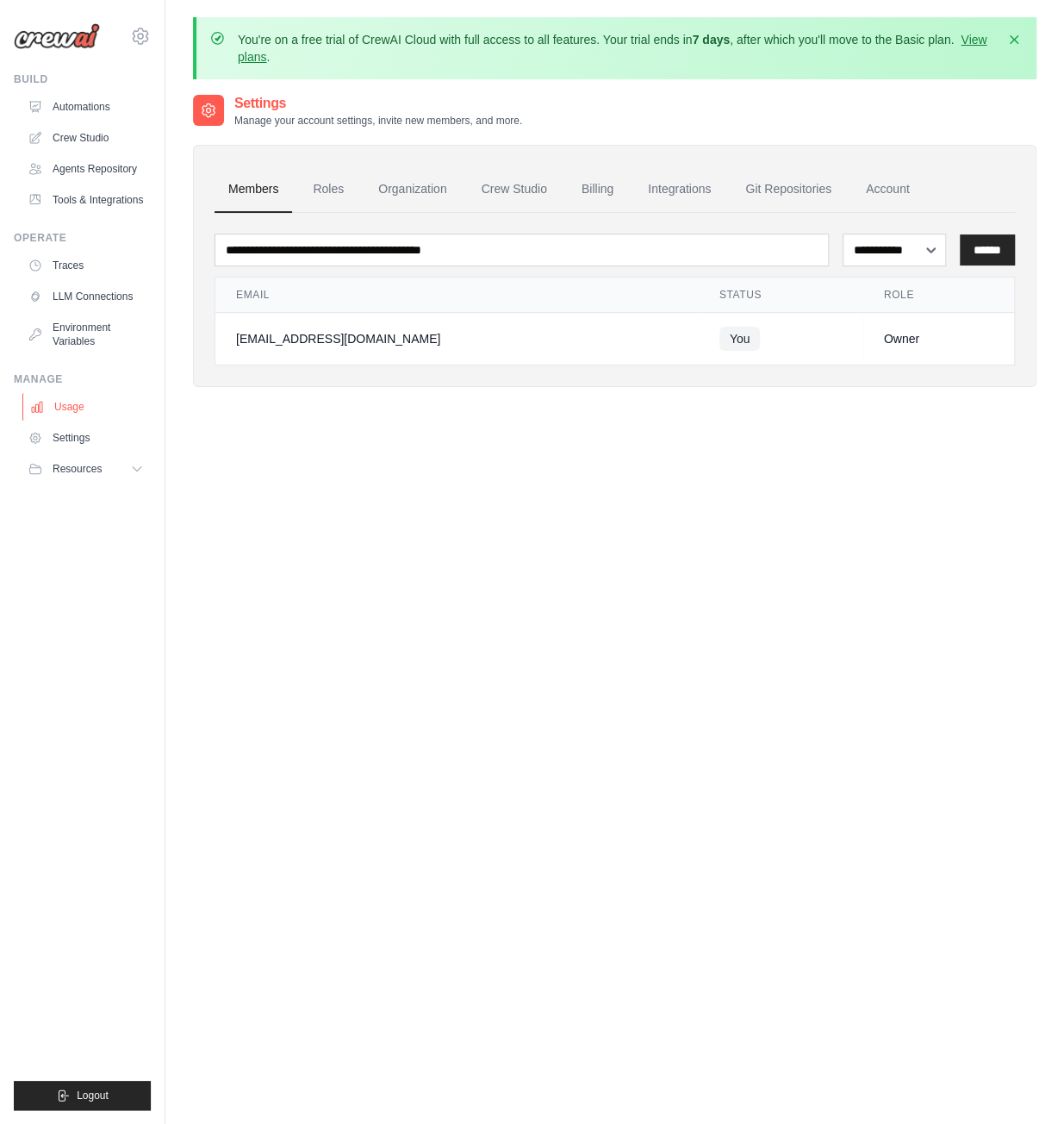
click at [93, 399] on link "Usage" at bounding box center [87, 406] width 130 height 28
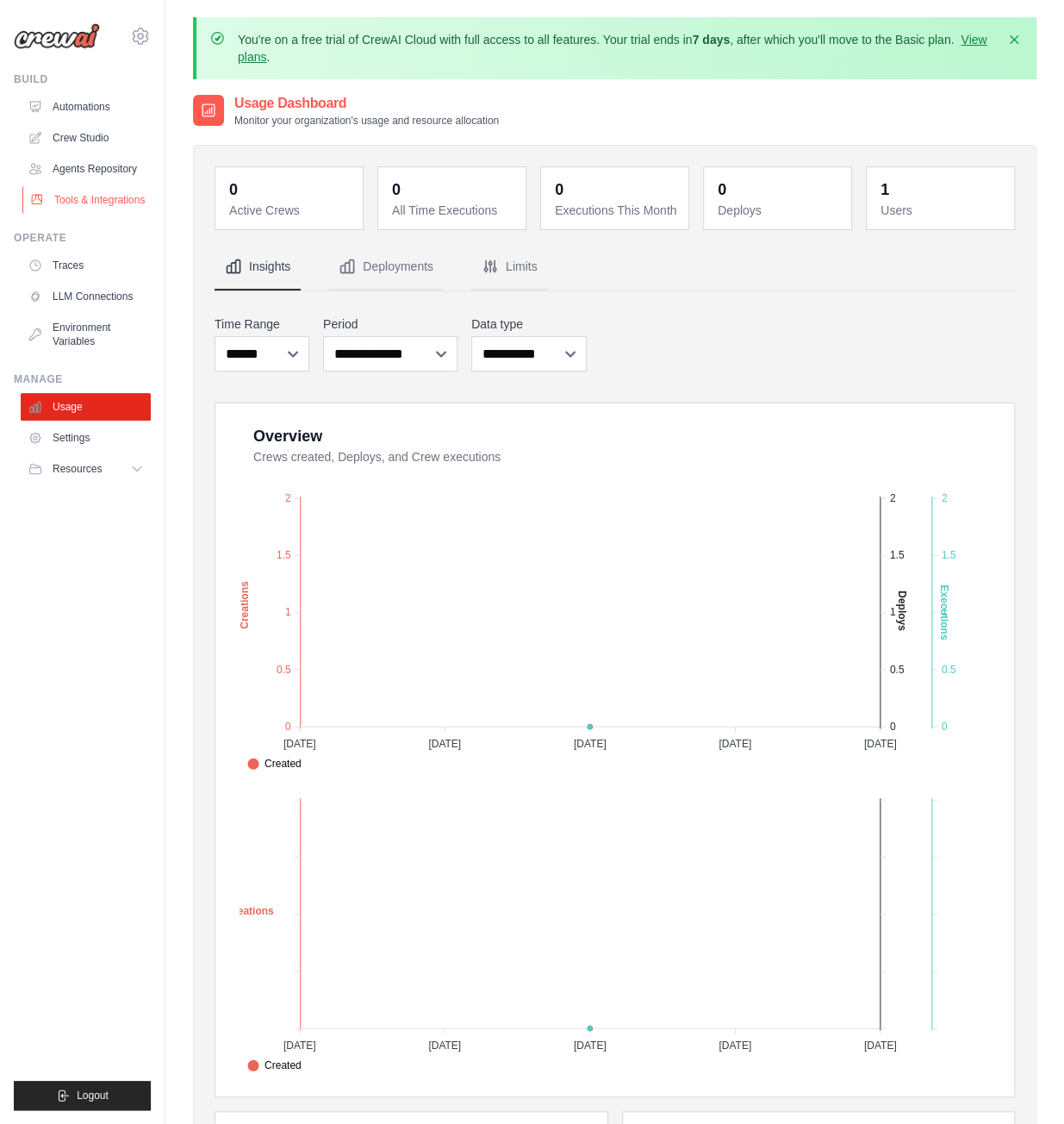
click at [113, 207] on link "Tools & Integrations" at bounding box center [87, 200] width 130 height 28
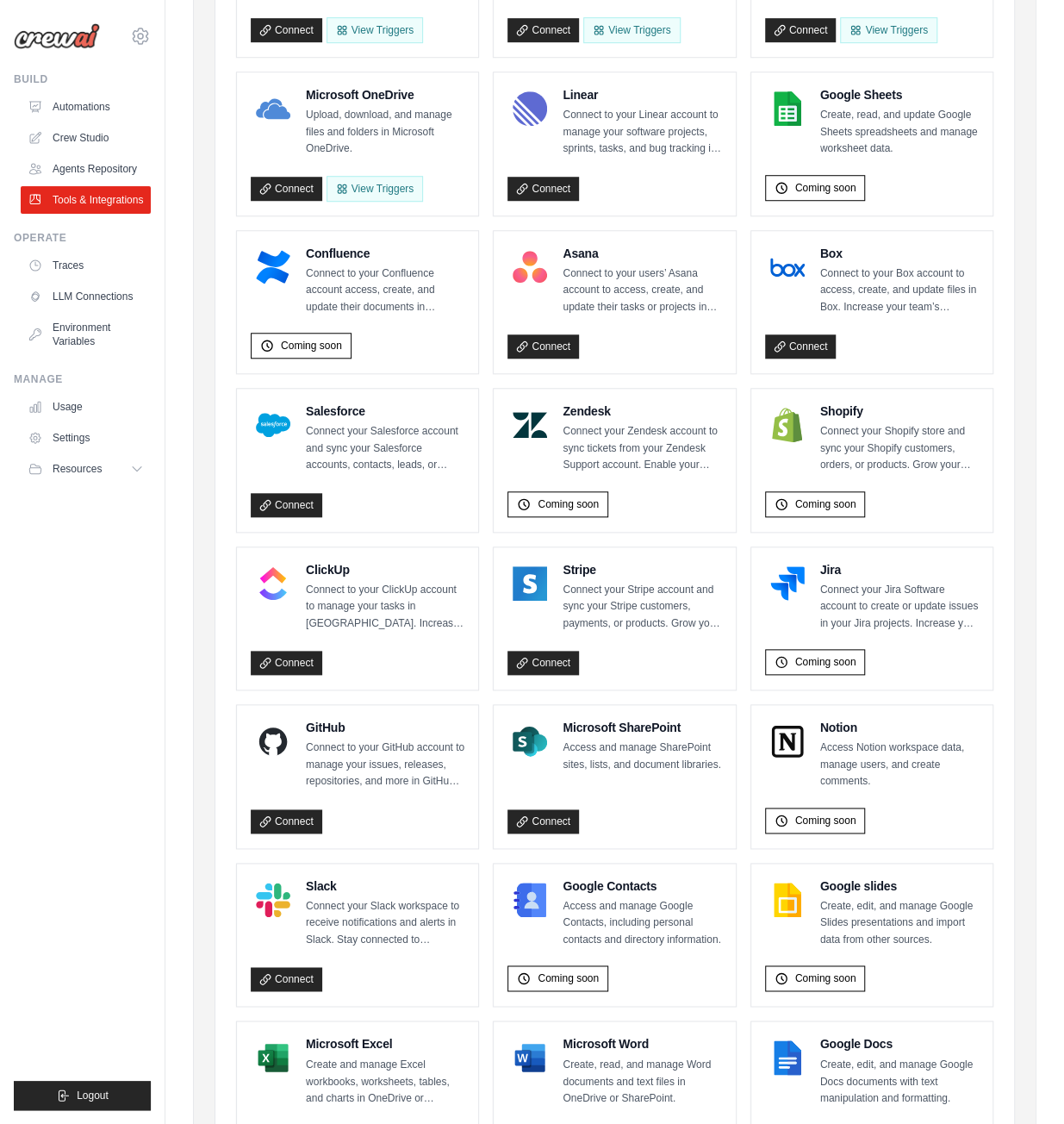
scroll to position [661, 0]
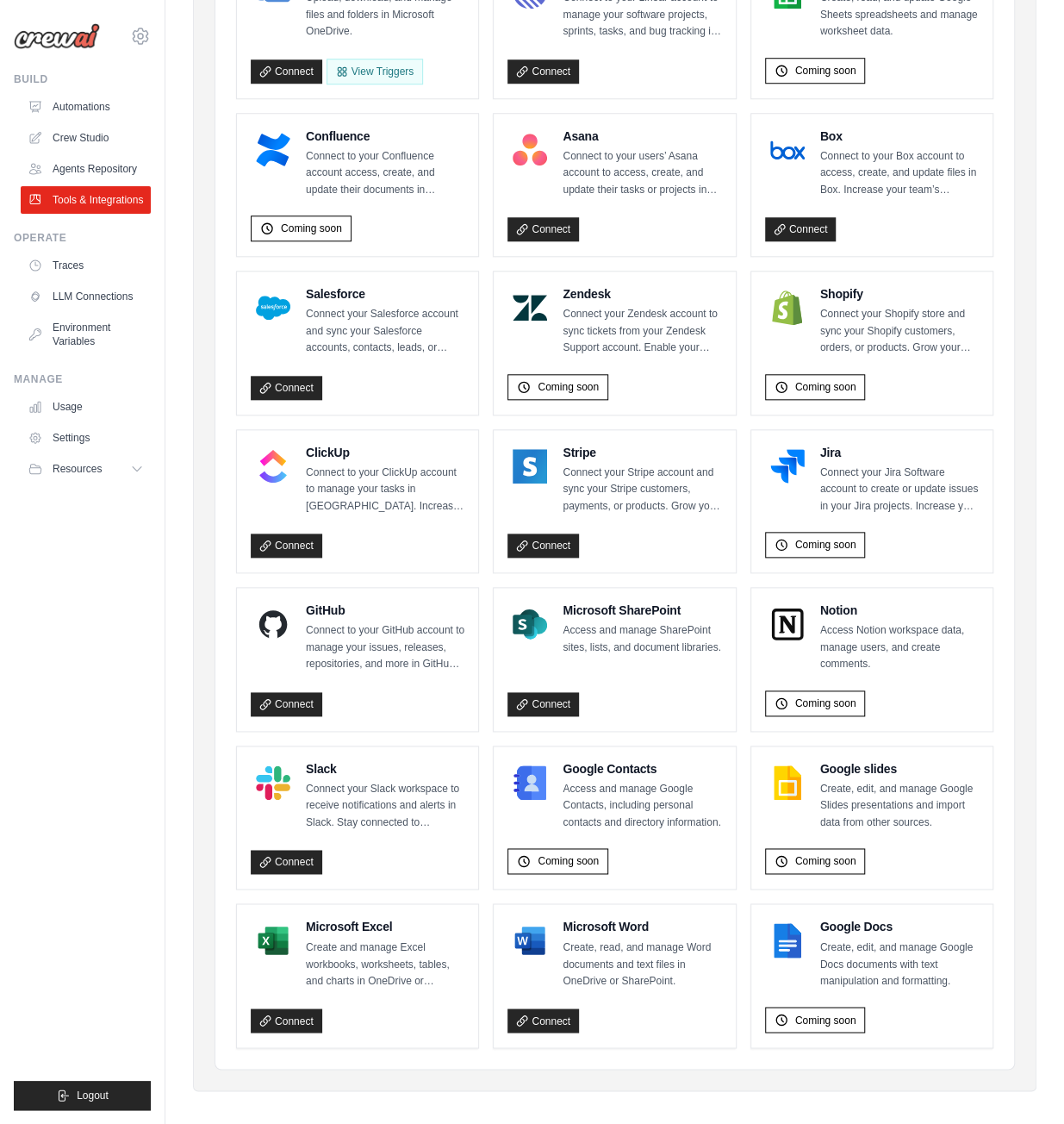
click at [608, 696] on div "Connect" at bounding box center [614, 701] width 214 height 32
drag, startPoint x: 815, startPoint y: 689, endPoint x: 1006, endPoint y: 715, distance: 192.8
click at [816, 696] on span "Coming soon" at bounding box center [826, 703] width 61 height 14
